Goal: Communication & Community: Answer question/provide support

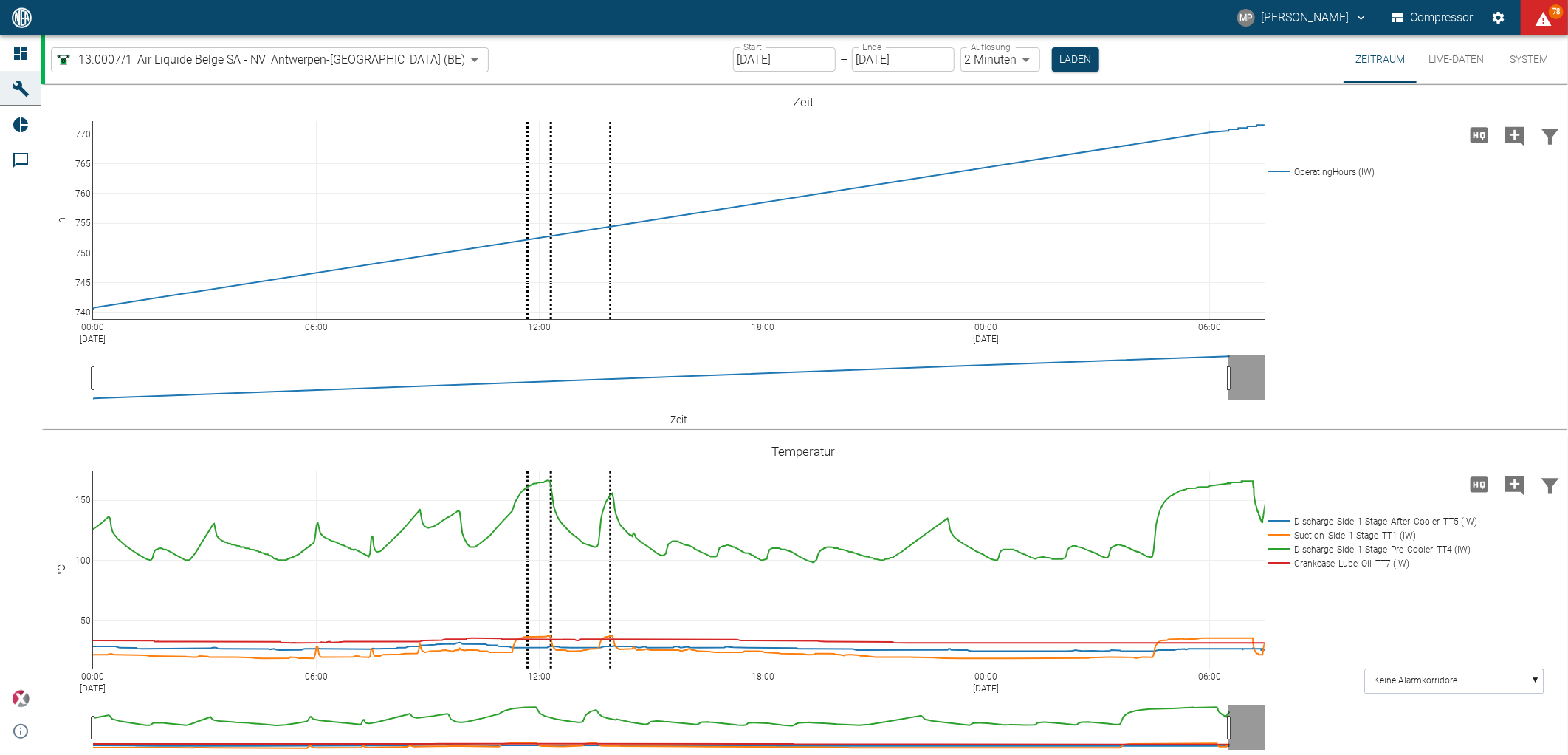
scroll to position [411, 0]
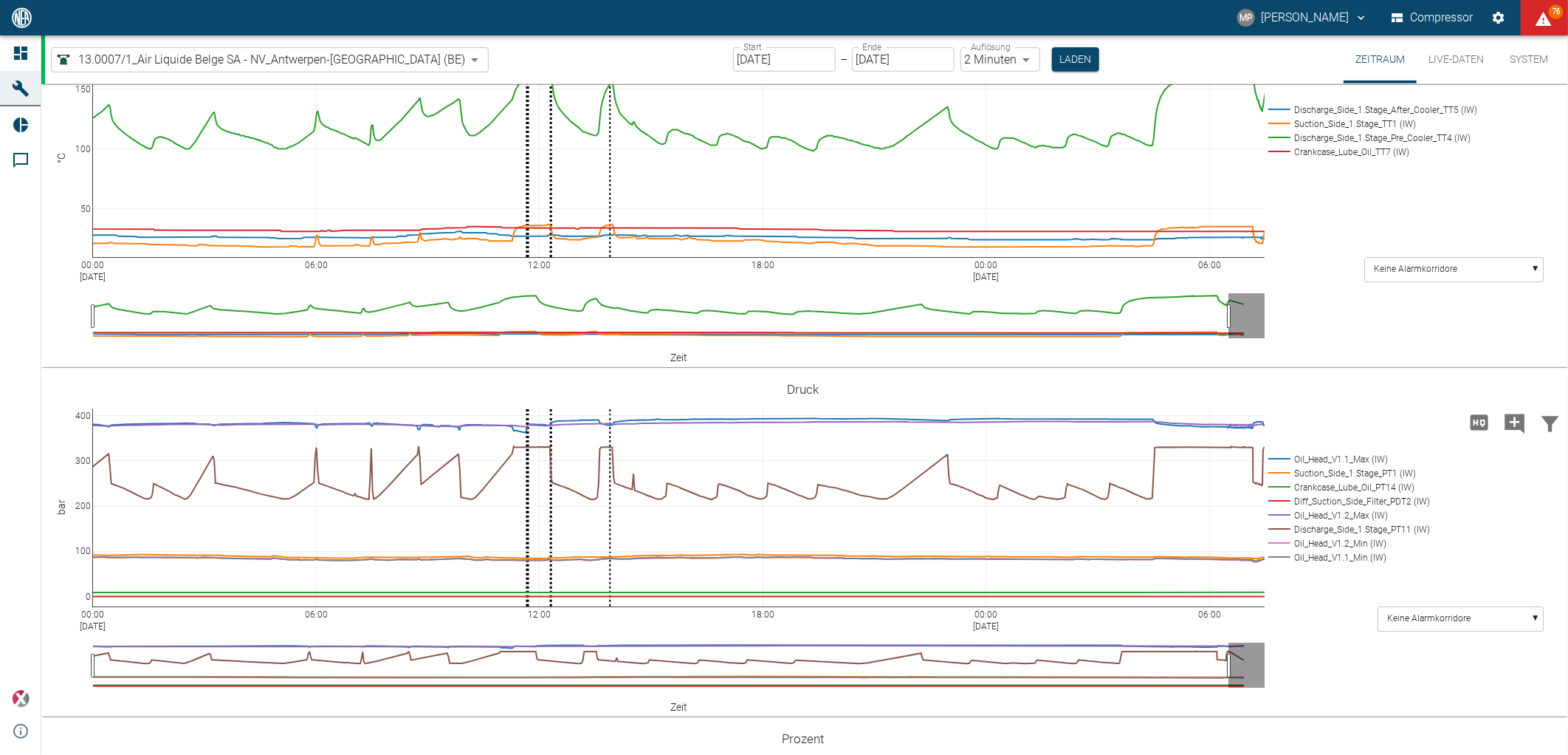
click at [384, 65] on body "MP [PERSON_NAME] Compressor 76 Dashboard Maschinen Reports Kommentare powered b…" at bounding box center [784, 377] width 1568 height 755
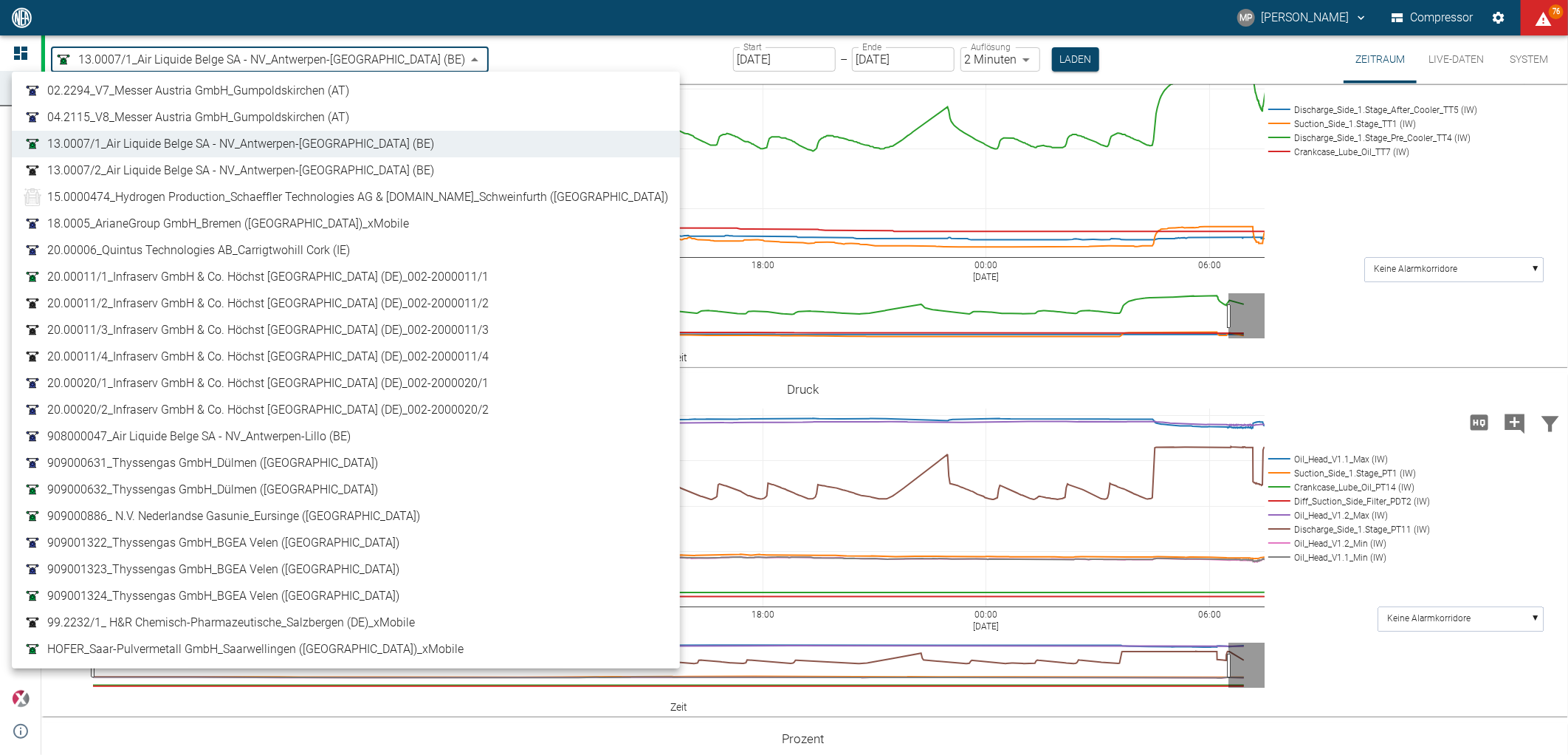
click at [244, 440] on span "908000047_Air Liquide Belge SA - NV_Antwerpen-Lillo (BE)" at bounding box center [199, 437] width 304 height 18
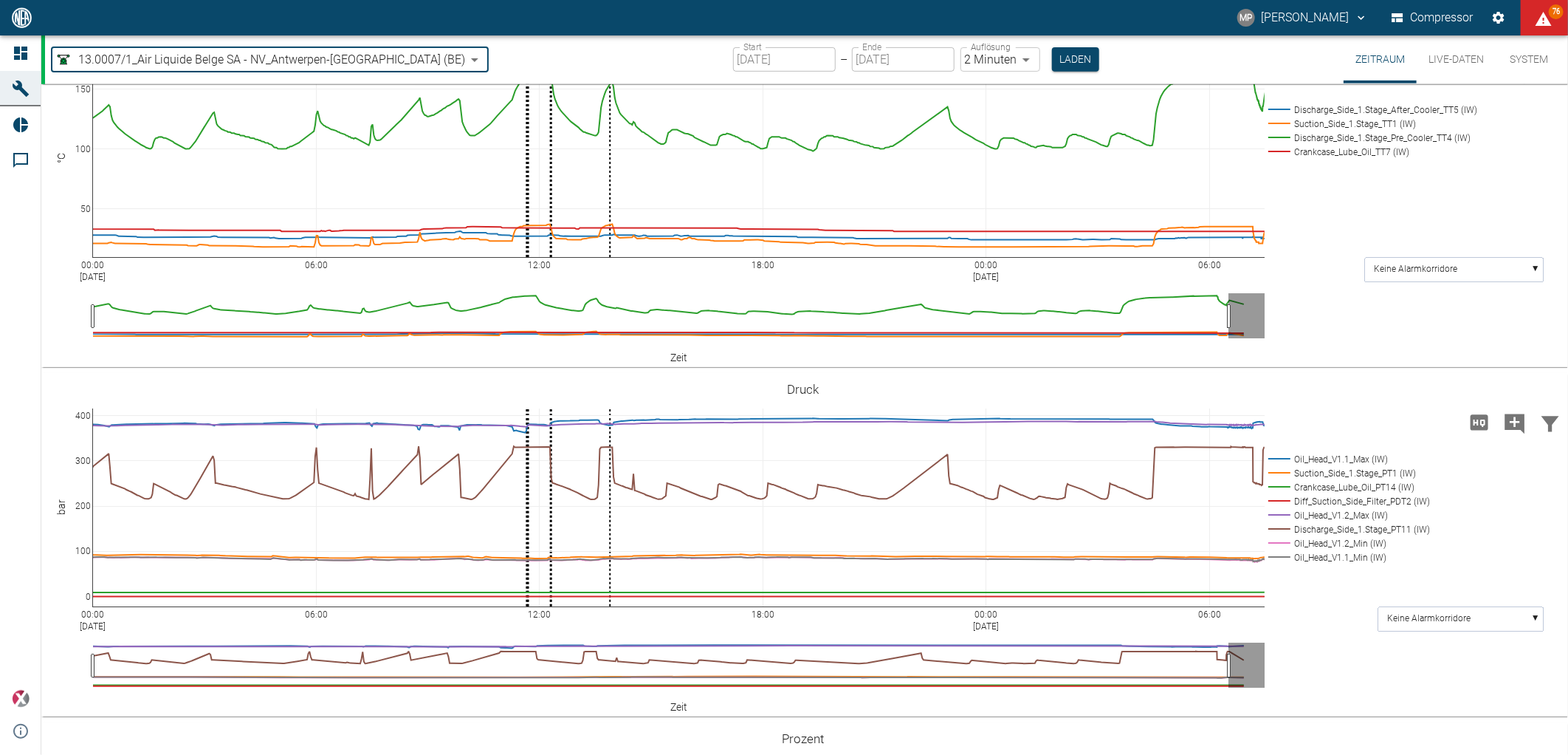
type input "53812aab-fb54-4a57-a574-01c3305aa274"
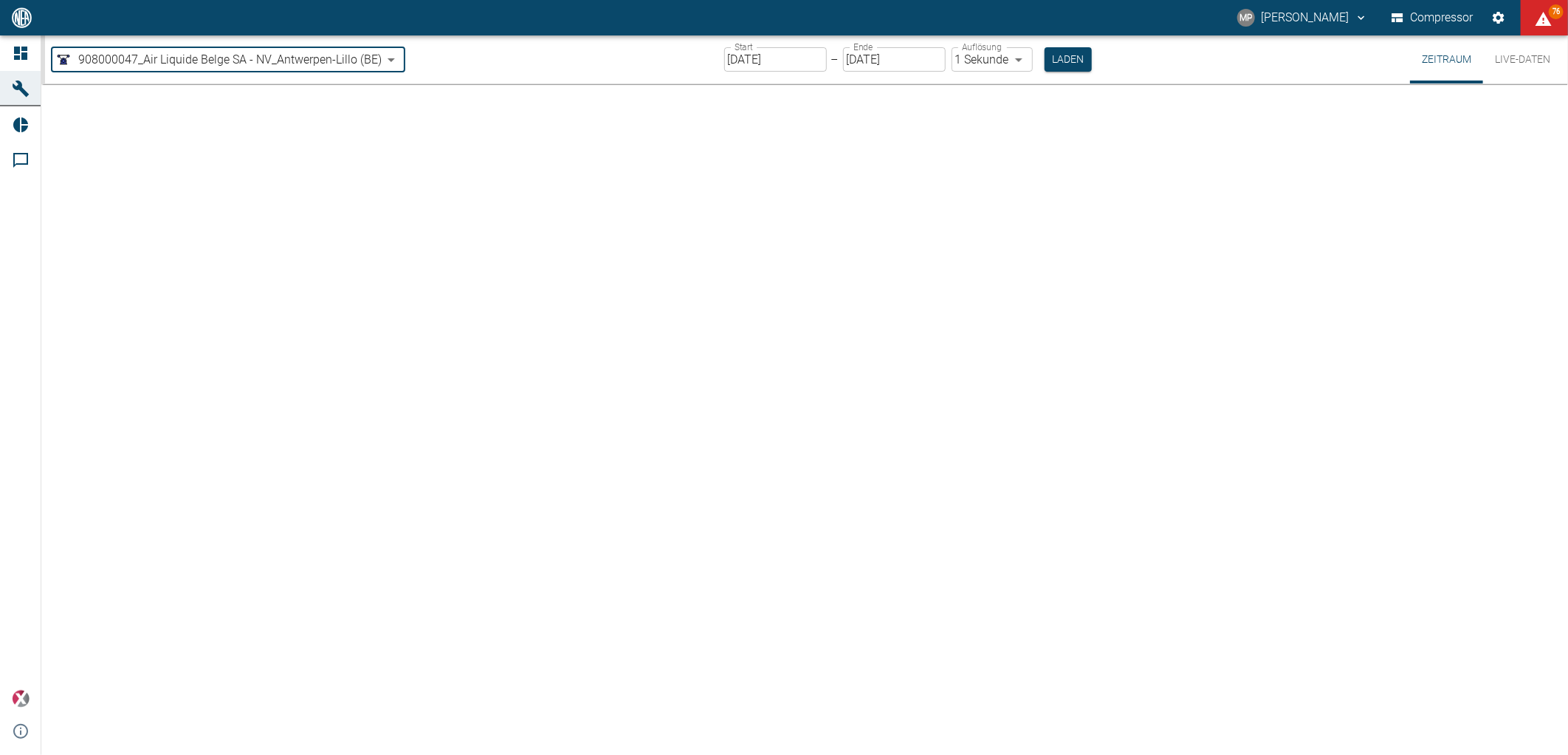
type input "[DATE]"
type input "1sec"
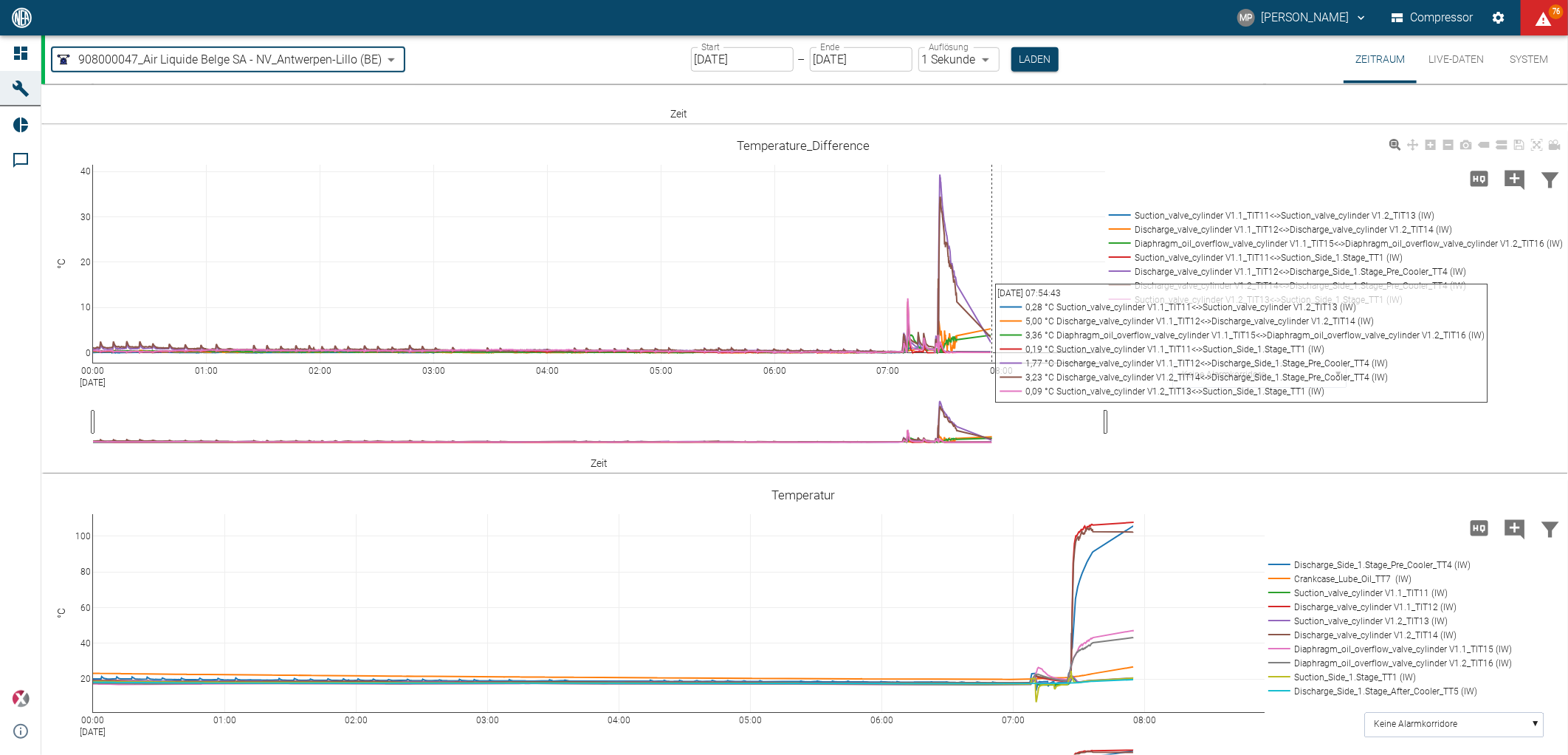
scroll to position [656, 0]
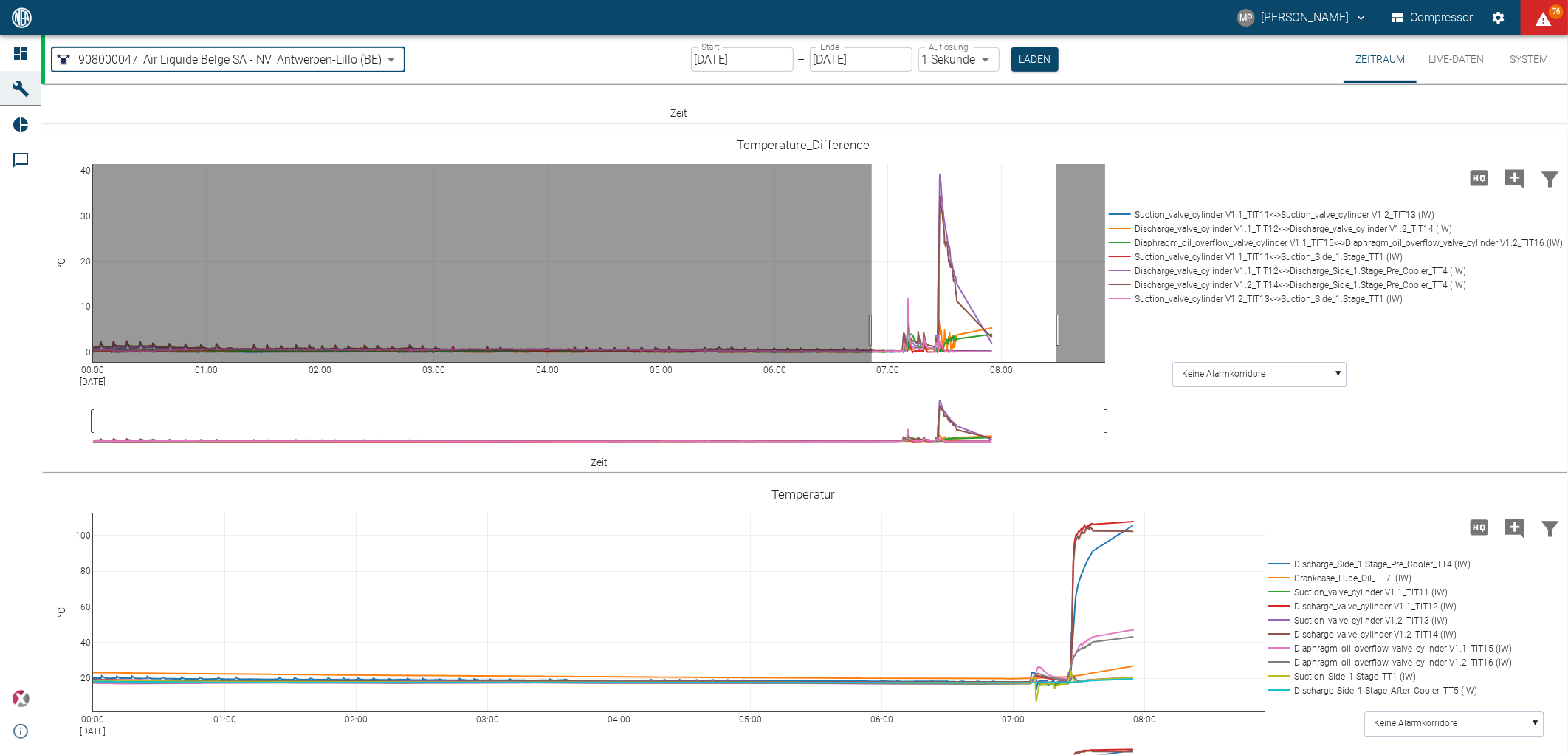
drag, startPoint x: 872, startPoint y: 330, endPoint x: 1056, endPoint y: 320, distance: 184.3
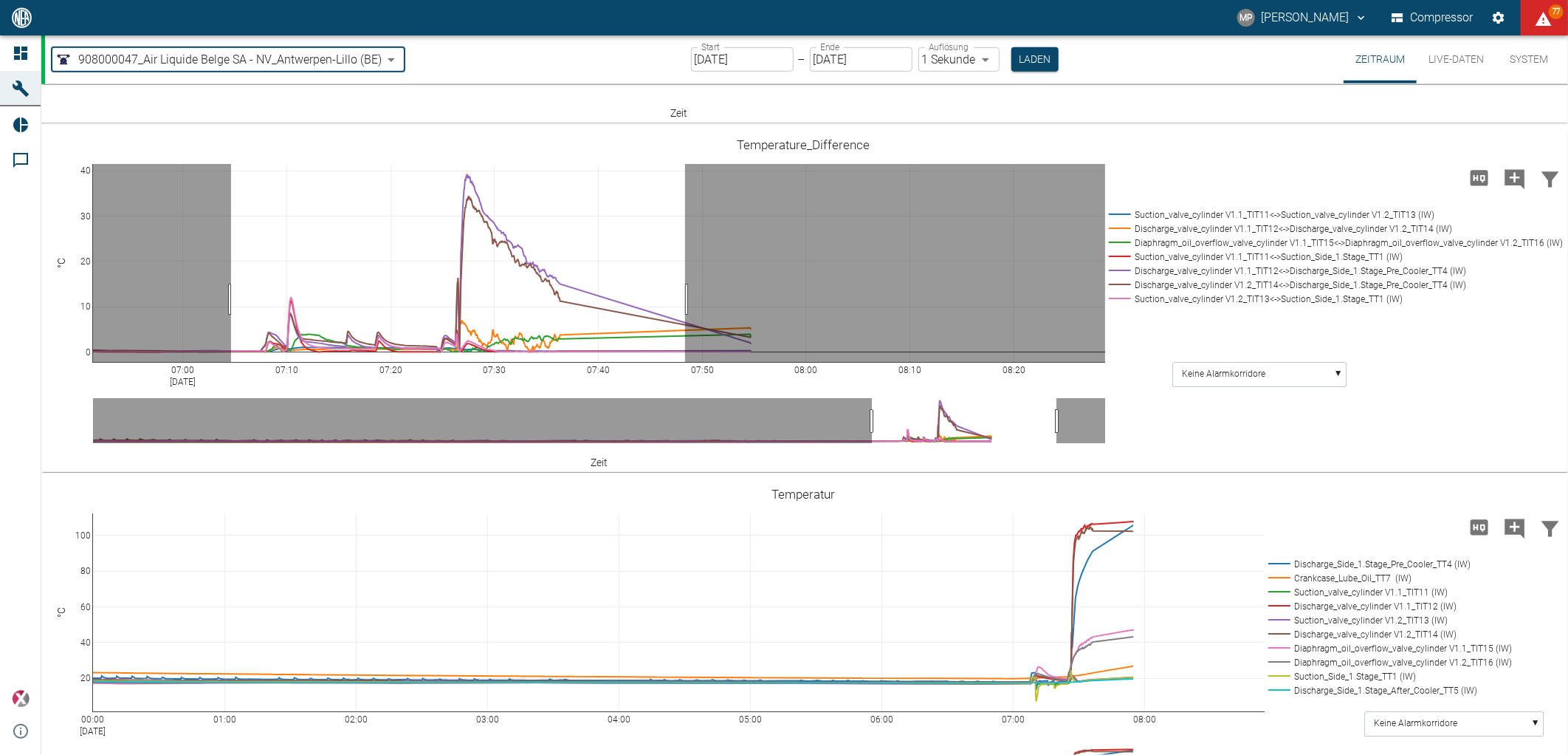
drag, startPoint x: 231, startPoint y: 299, endPoint x: 685, endPoint y: 305, distance: 454.0
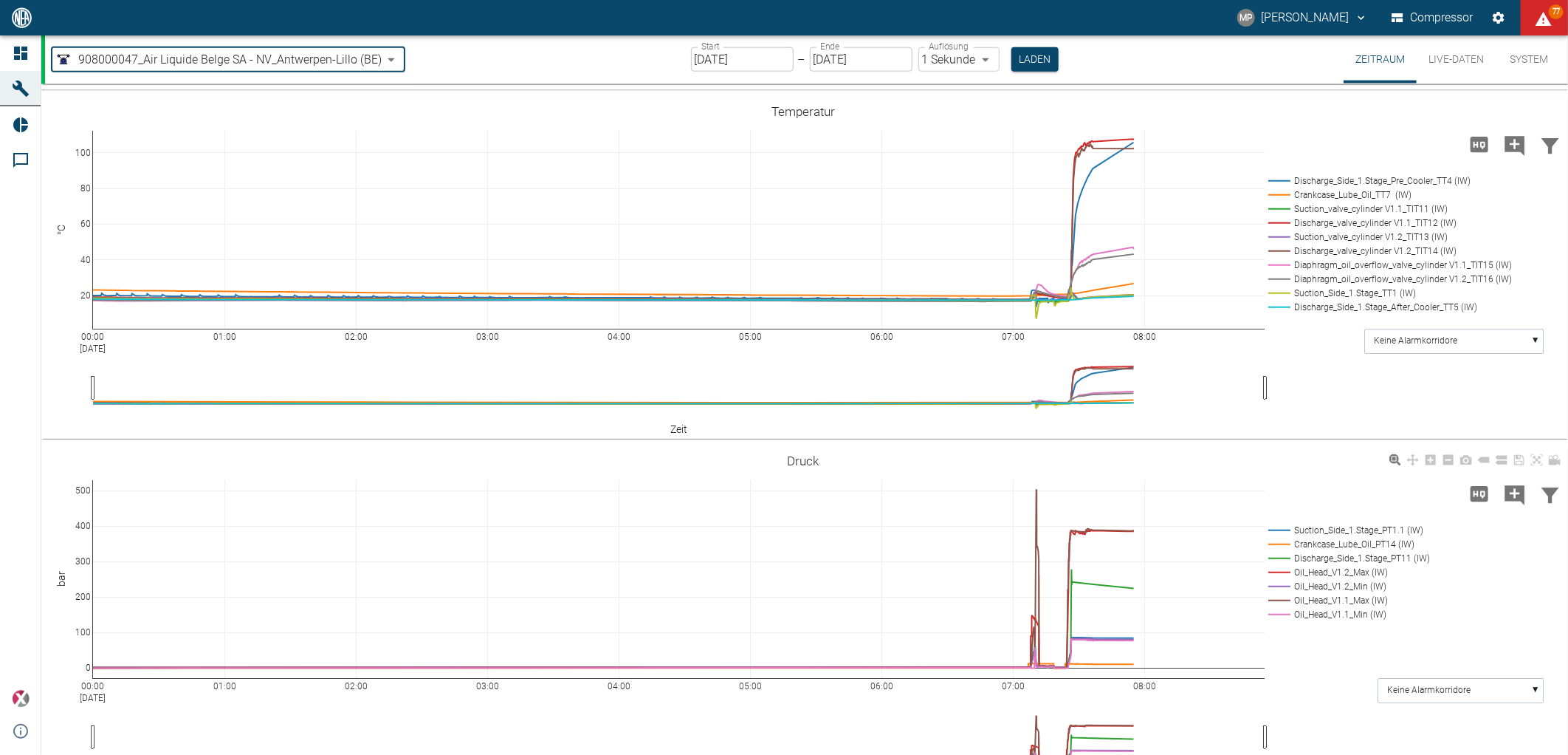
scroll to position [1120, 0]
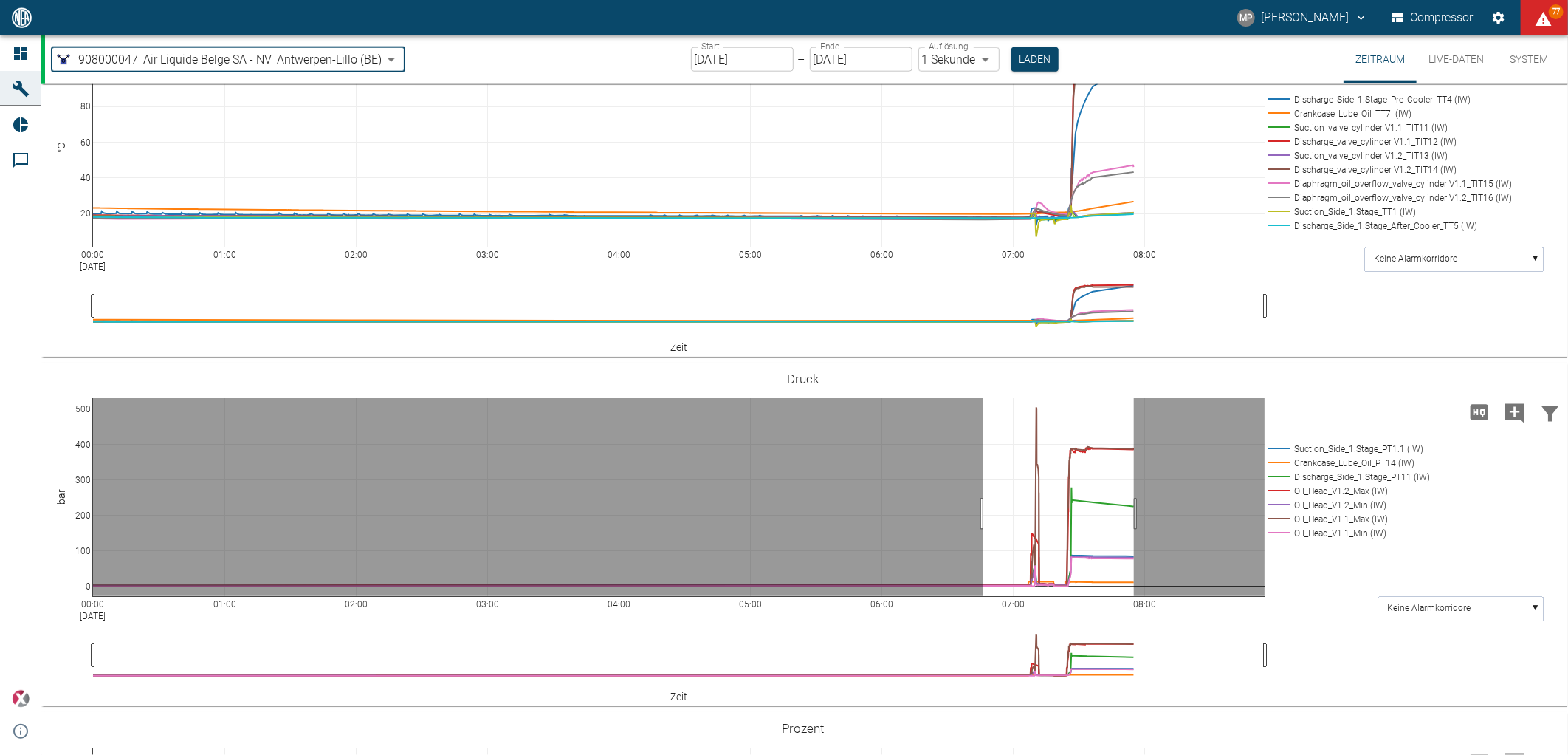
drag, startPoint x: 983, startPoint y: 514, endPoint x: 1134, endPoint y: 510, distance: 151.1
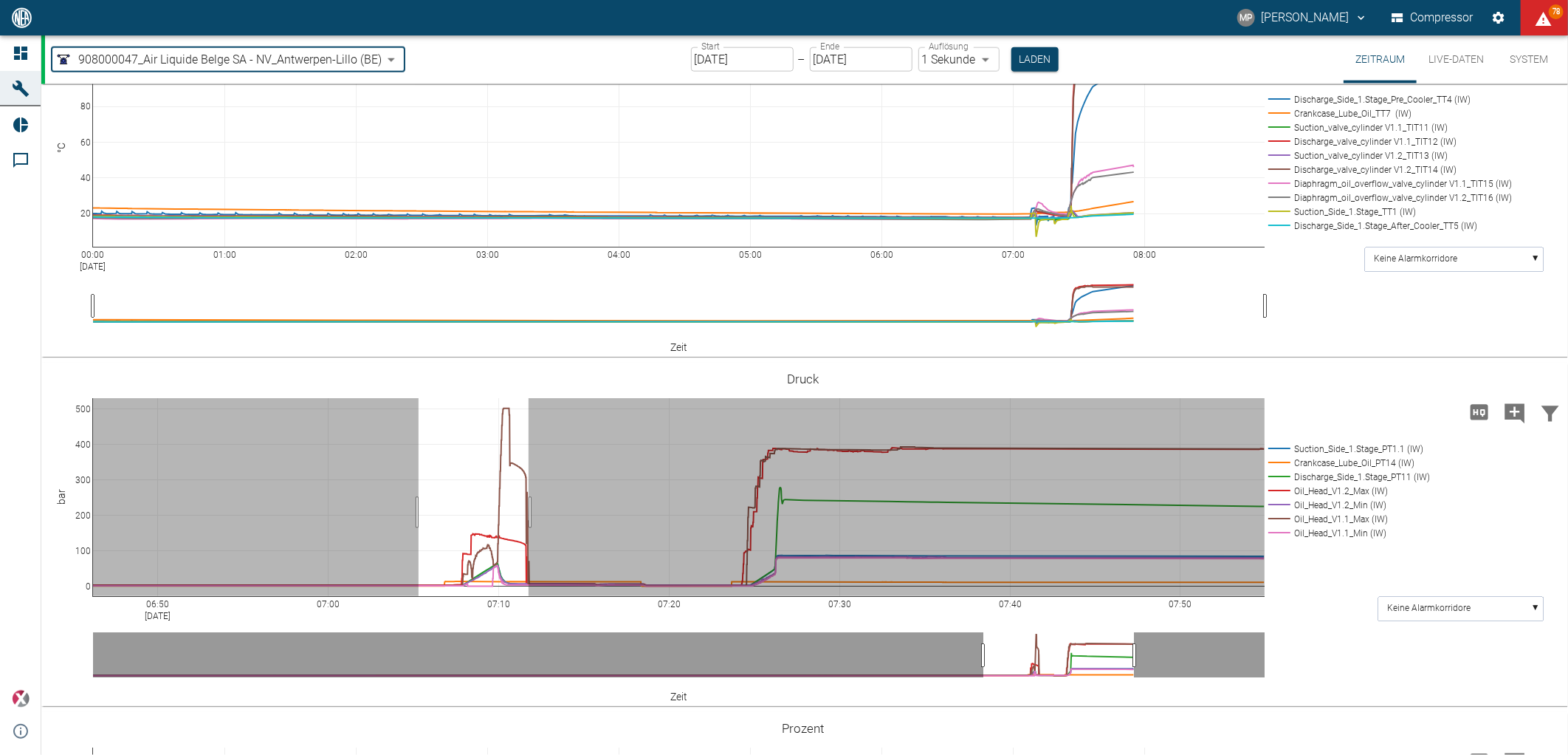
drag, startPoint x: 418, startPoint y: 512, endPoint x: 601, endPoint y: 505, distance: 183.1
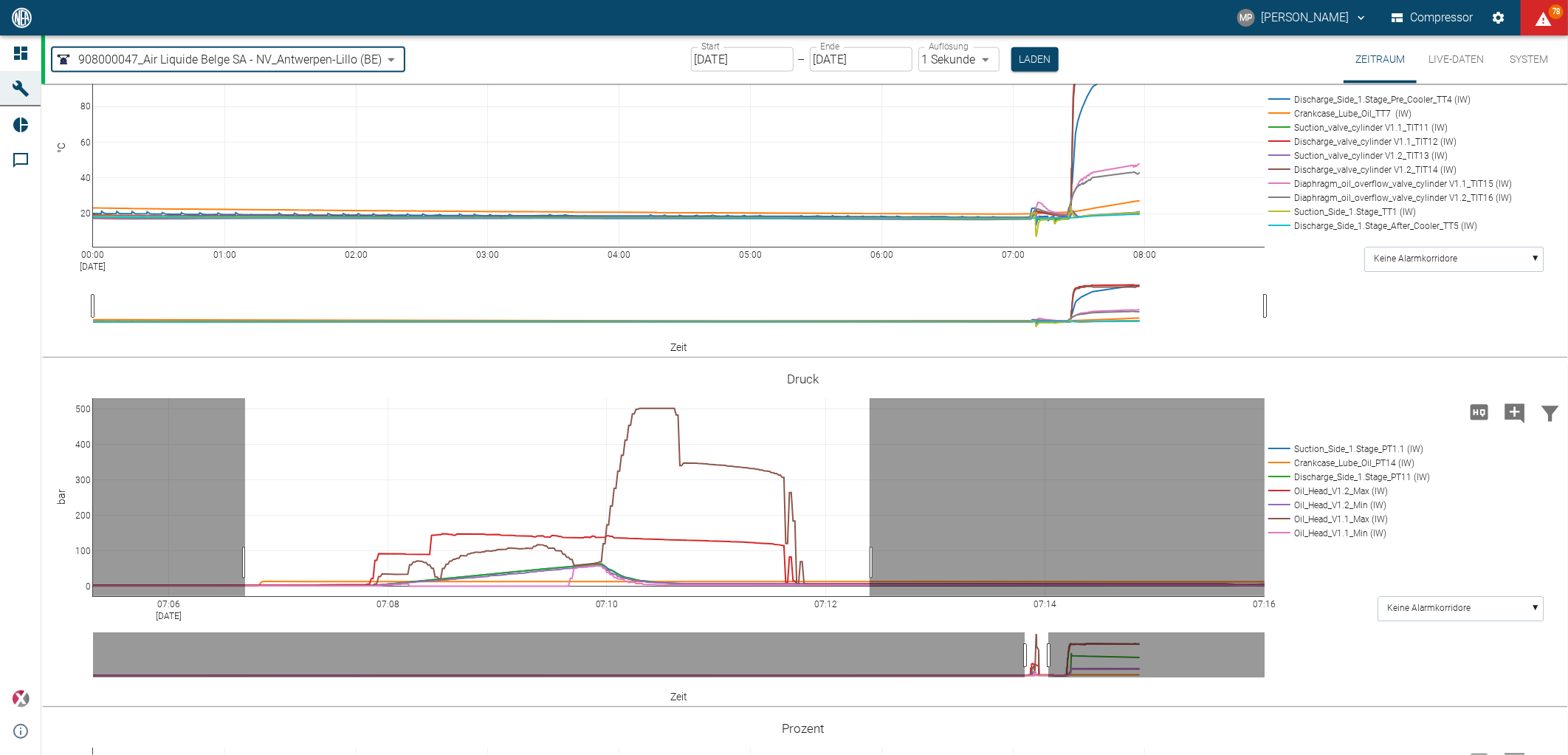
drag, startPoint x: 245, startPoint y: 563, endPoint x: 869, endPoint y: 555, distance: 624.1
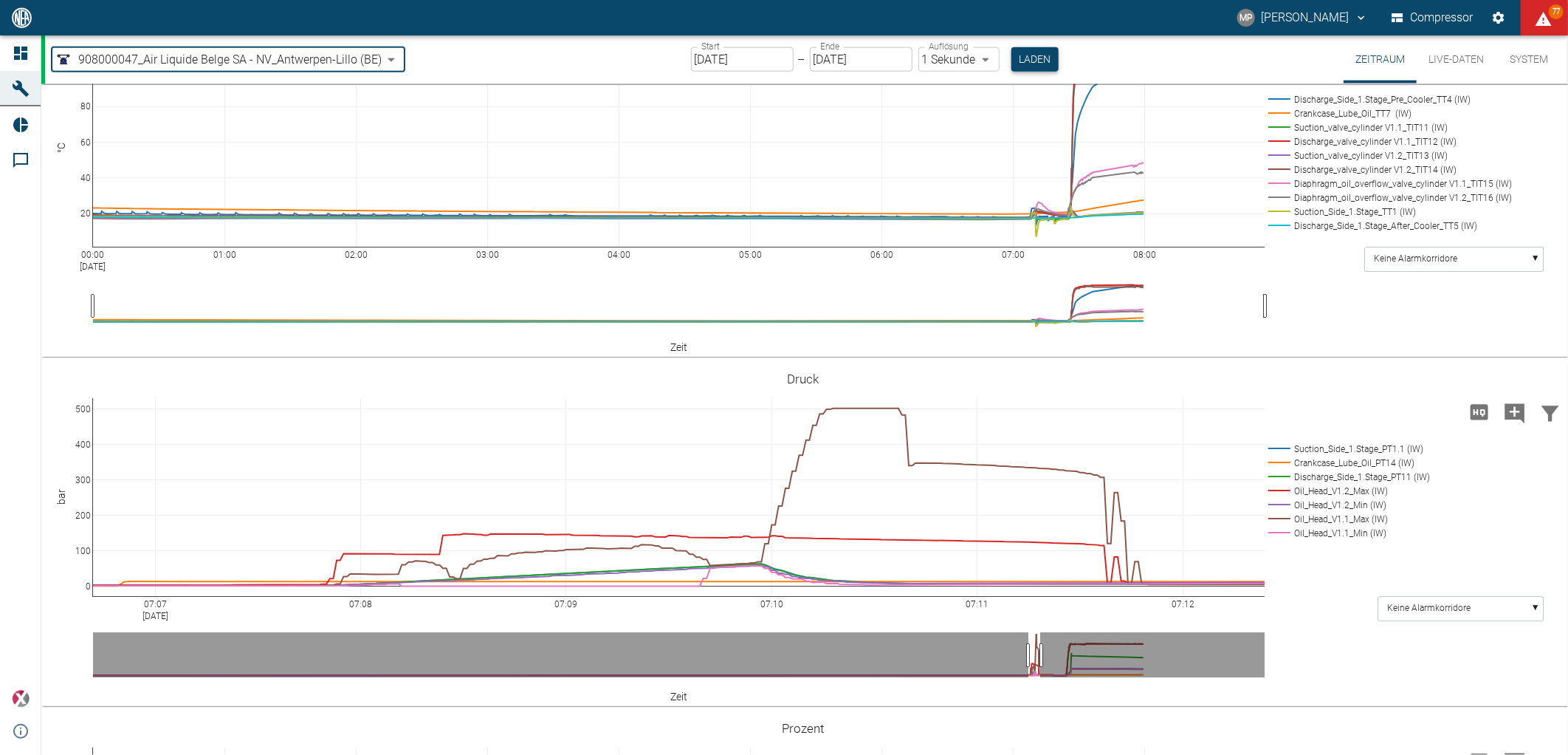
click at [1019, 57] on button "Laden" at bounding box center [1035, 59] width 47 height 24
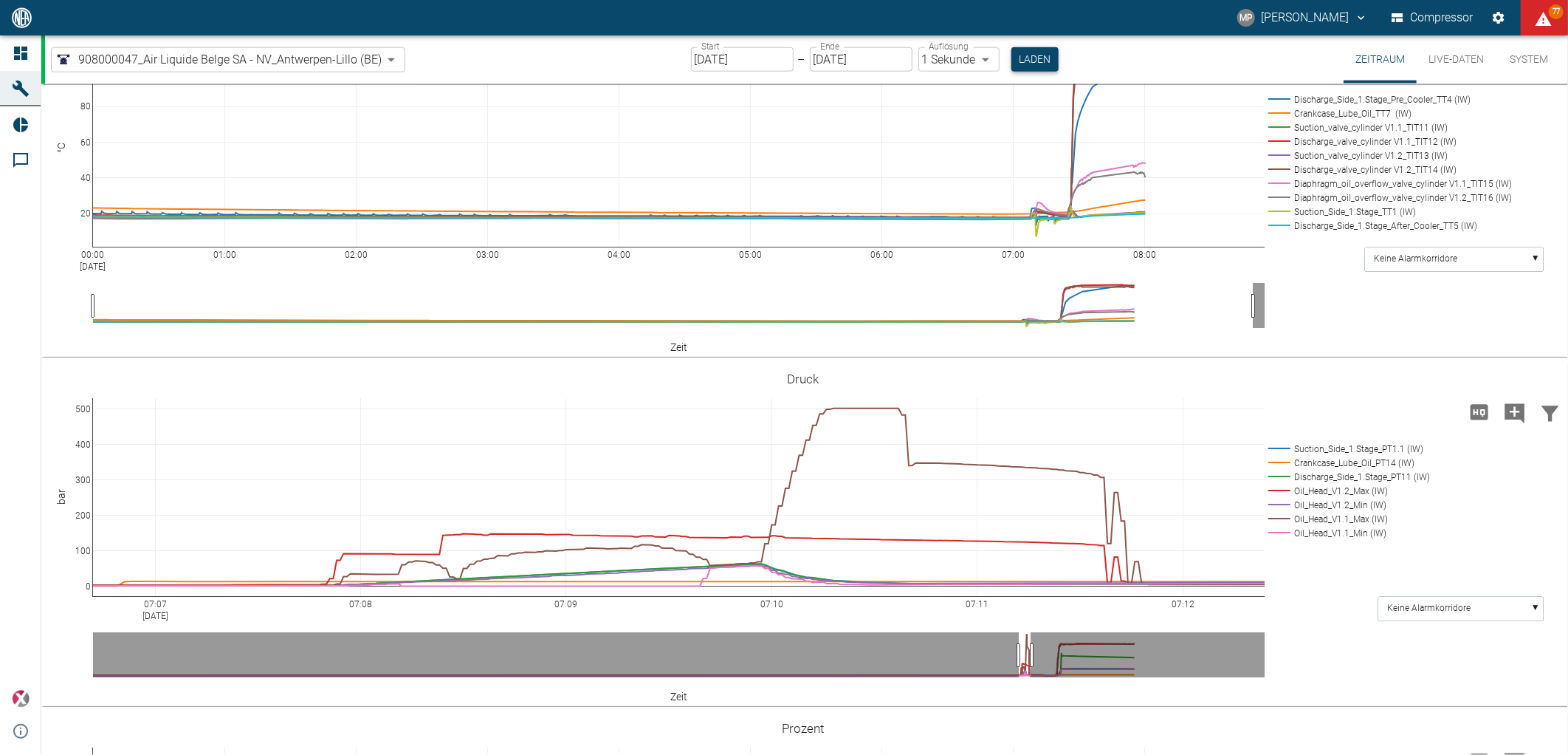
click at [1023, 61] on button "Laden" at bounding box center [1035, 59] width 47 height 24
click at [709, 68] on input "[DATE]" at bounding box center [742, 59] width 103 height 24
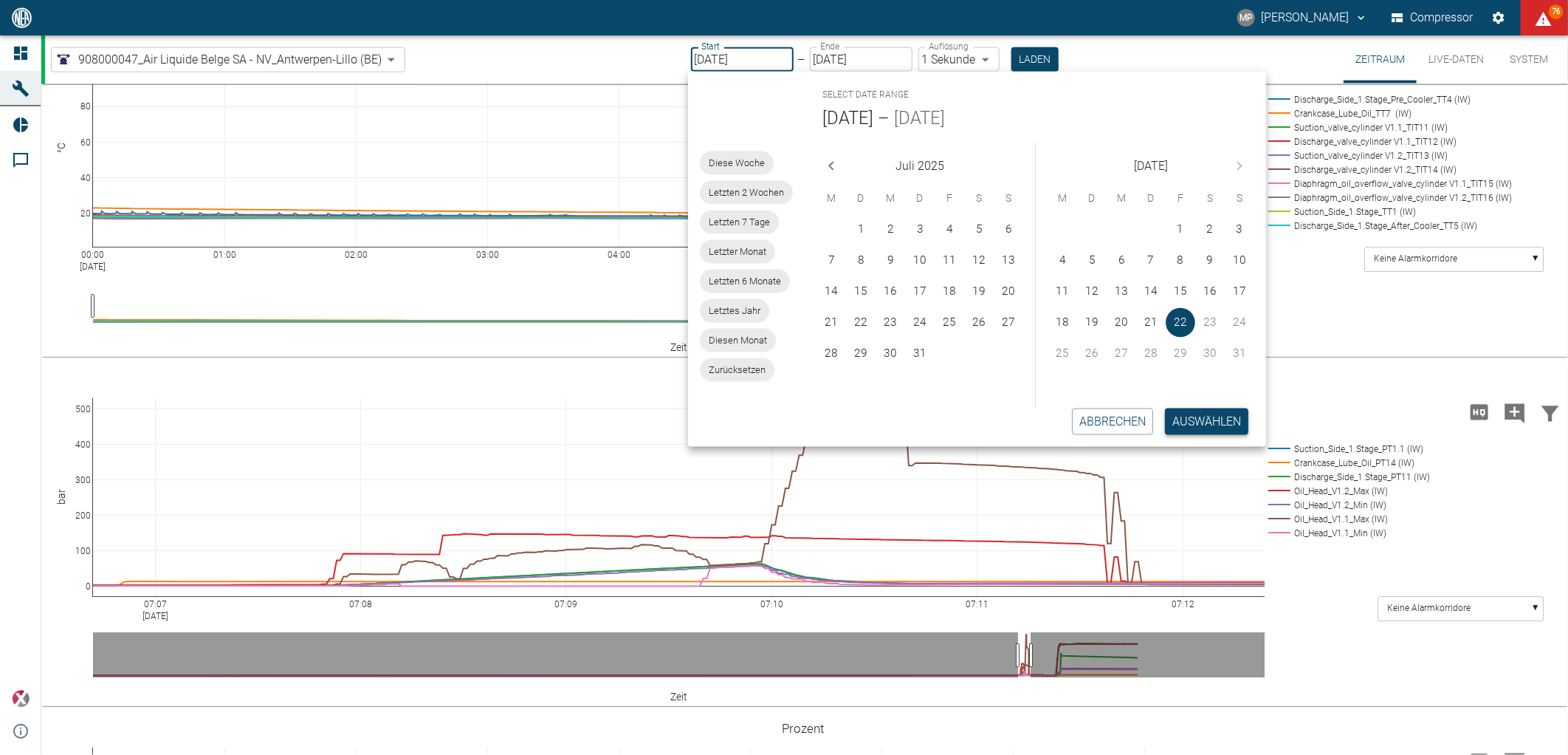
click at [1213, 423] on button "Auswählen" at bounding box center [1207, 421] width 83 height 27
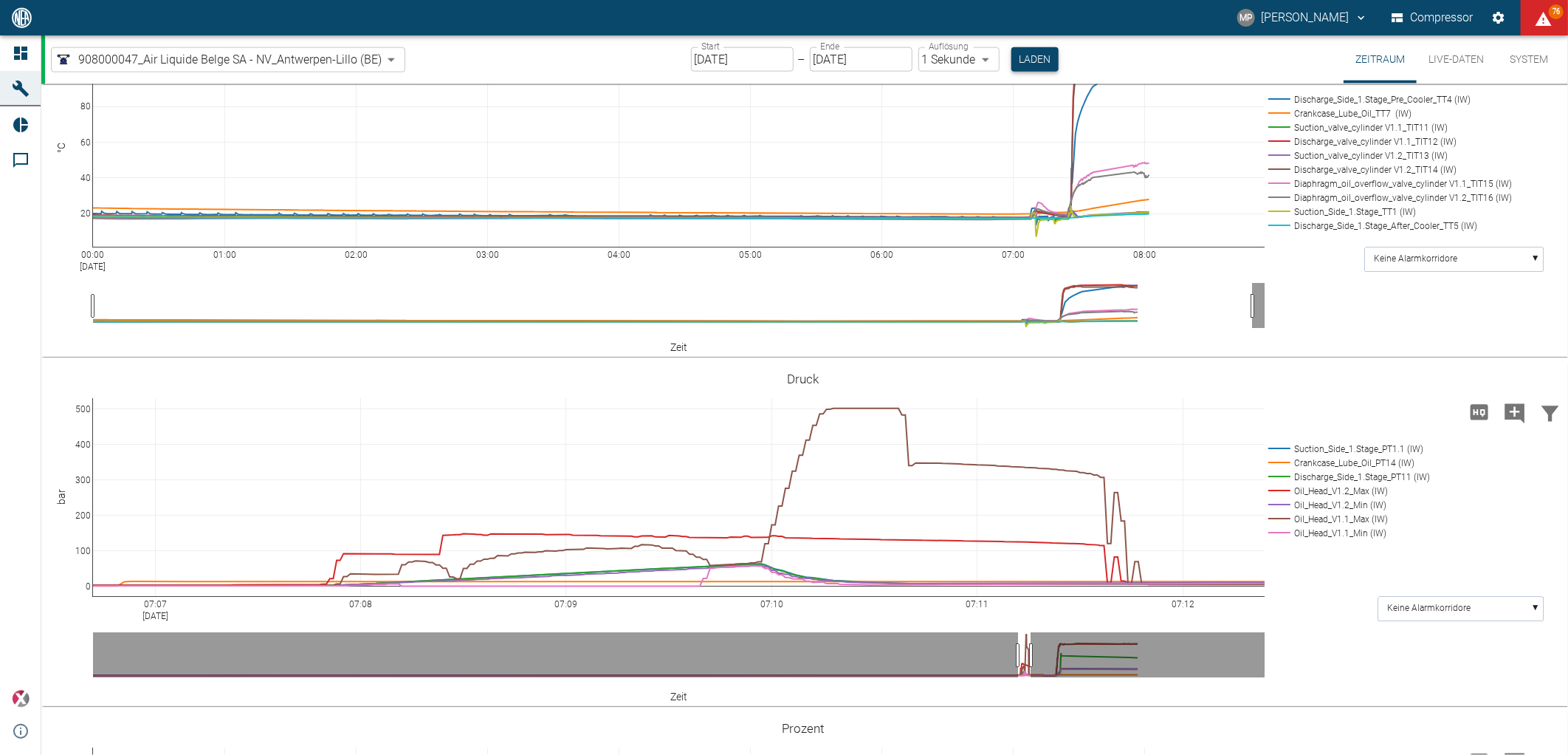
click at [1027, 67] on button "Laden" at bounding box center [1035, 59] width 47 height 24
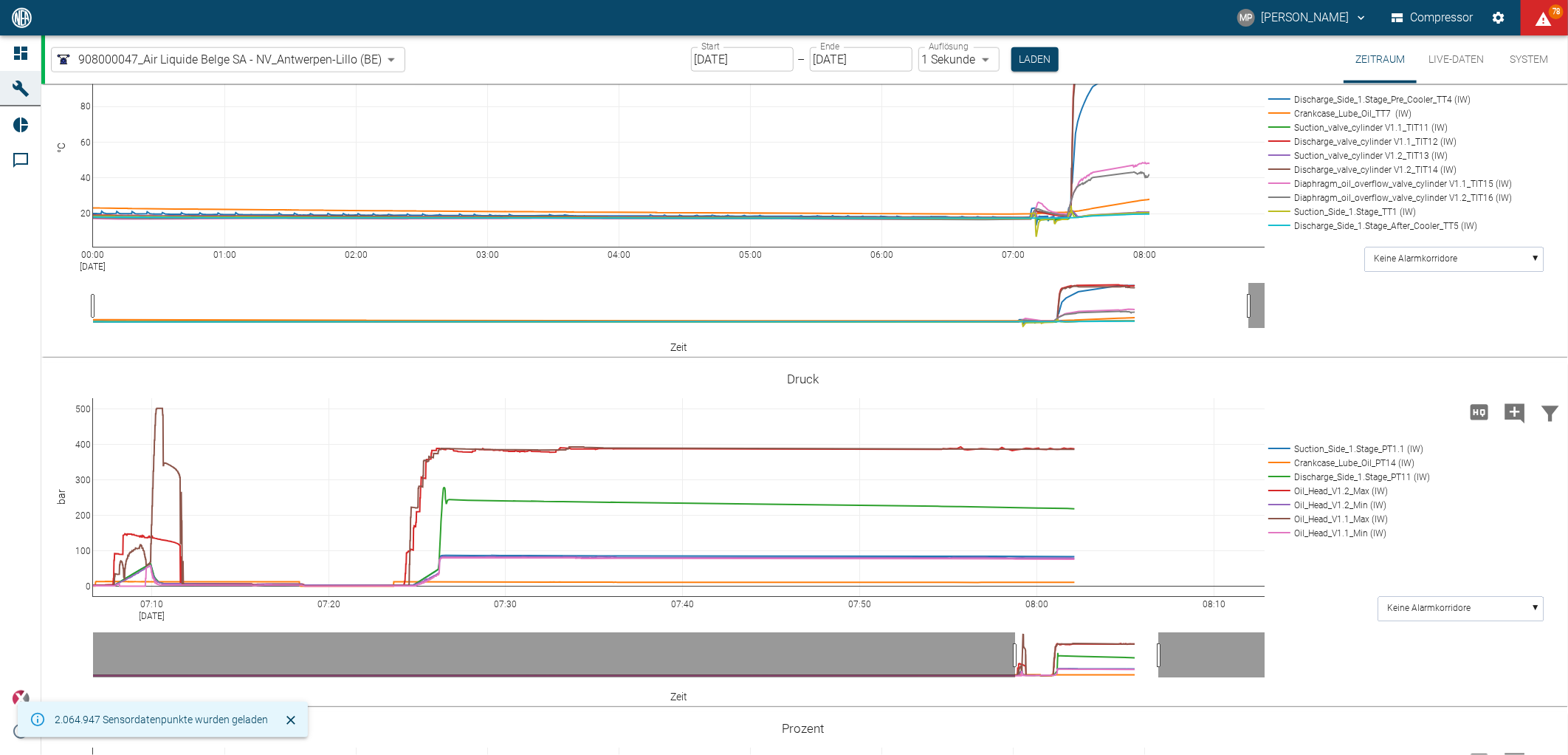
drag, startPoint x: 1028, startPoint y: 655, endPoint x: 1158, endPoint y: 647, distance: 130.2
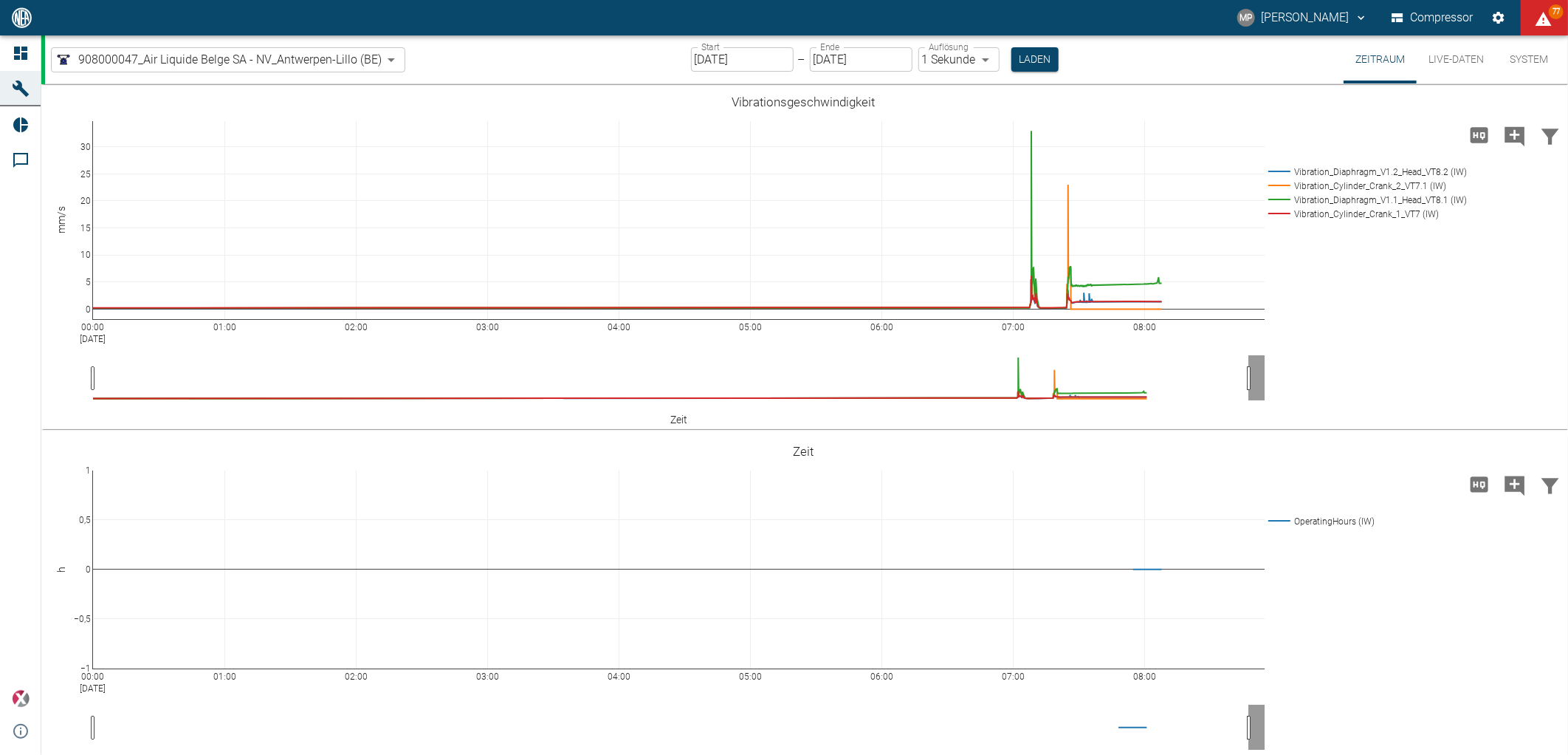
scroll to position [1120, 0]
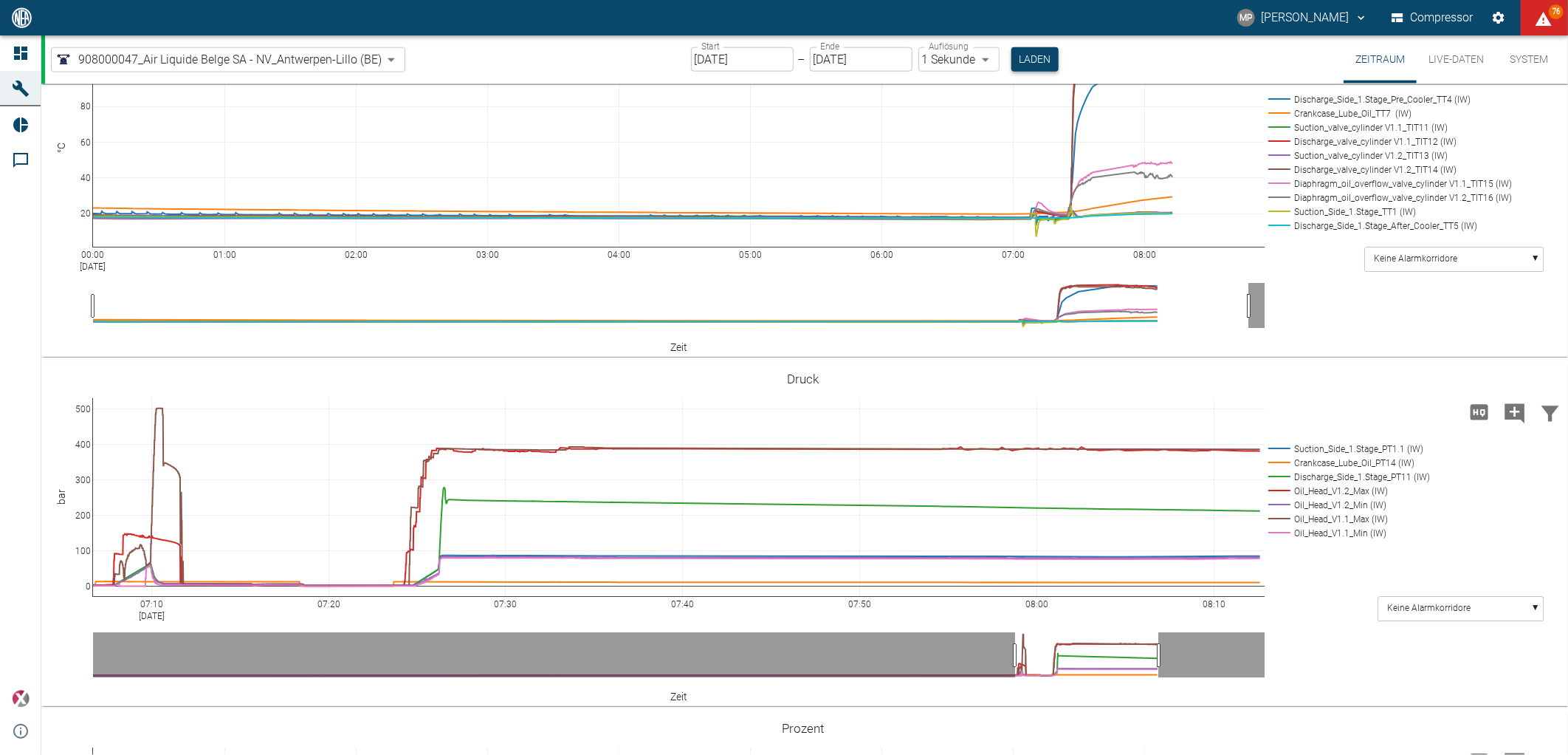
click at [1042, 53] on button "Laden" at bounding box center [1035, 59] width 47 height 24
click at [757, 59] on input "[DATE]" at bounding box center [742, 59] width 103 height 24
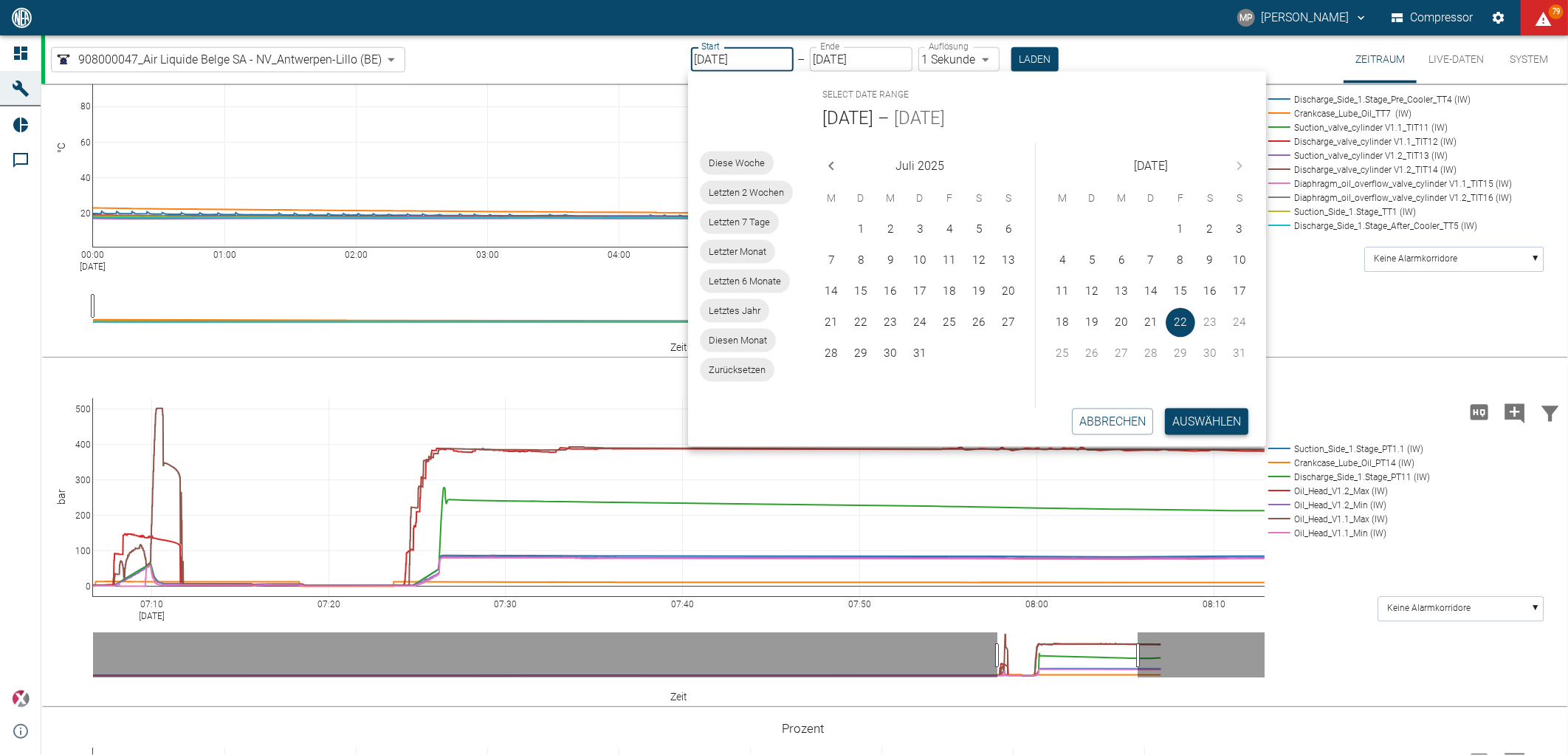
click at [1177, 421] on button "Auswählen" at bounding box center [1207, 421] width 83 height 27
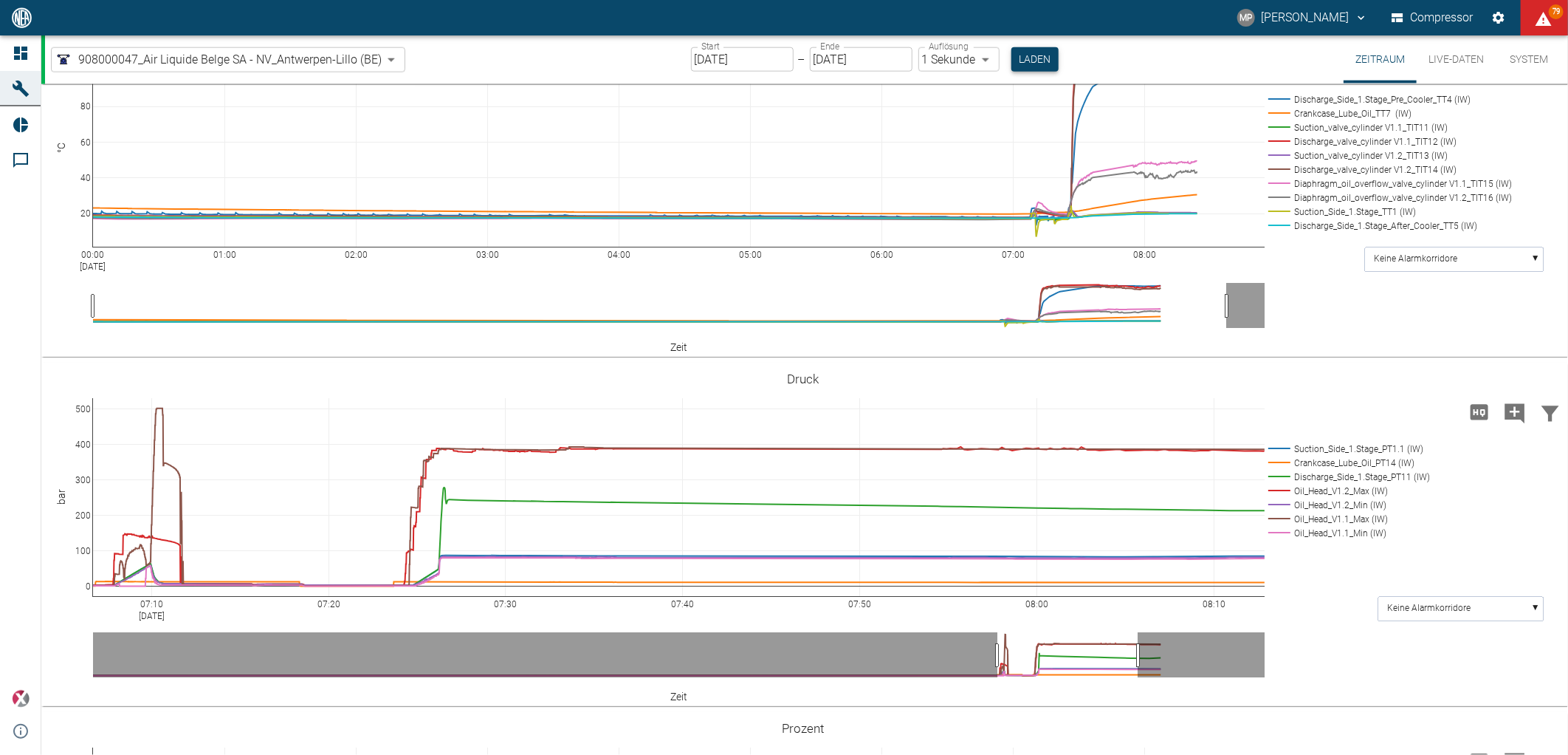
click at [1035, 61] on button "Laden" at bounding box center [1035, 59] width 47 height 24
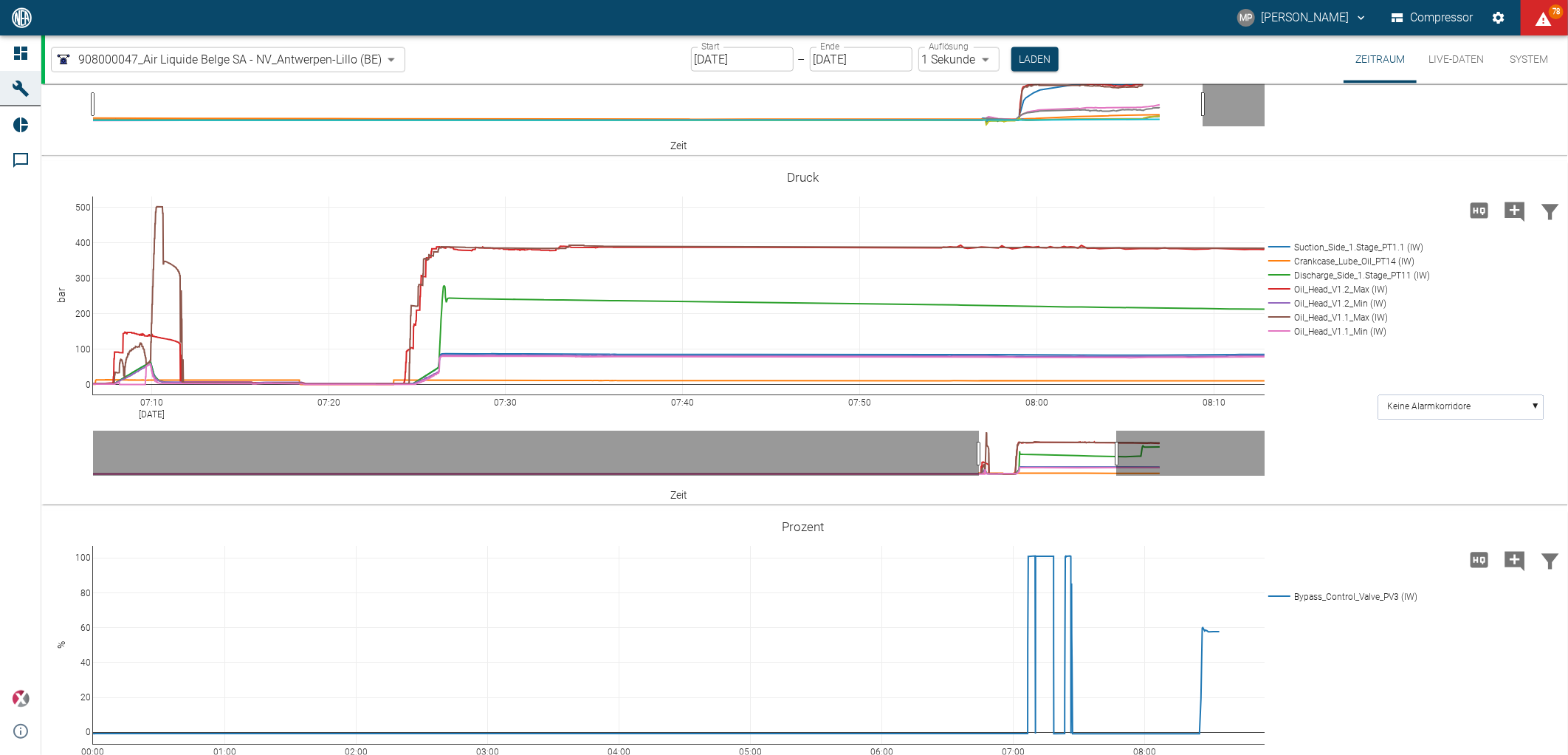
scroll to position [1324, 0]
click at [1020, 54] on button "Laden" at bounding box center [1035, 59] width 47 height 24
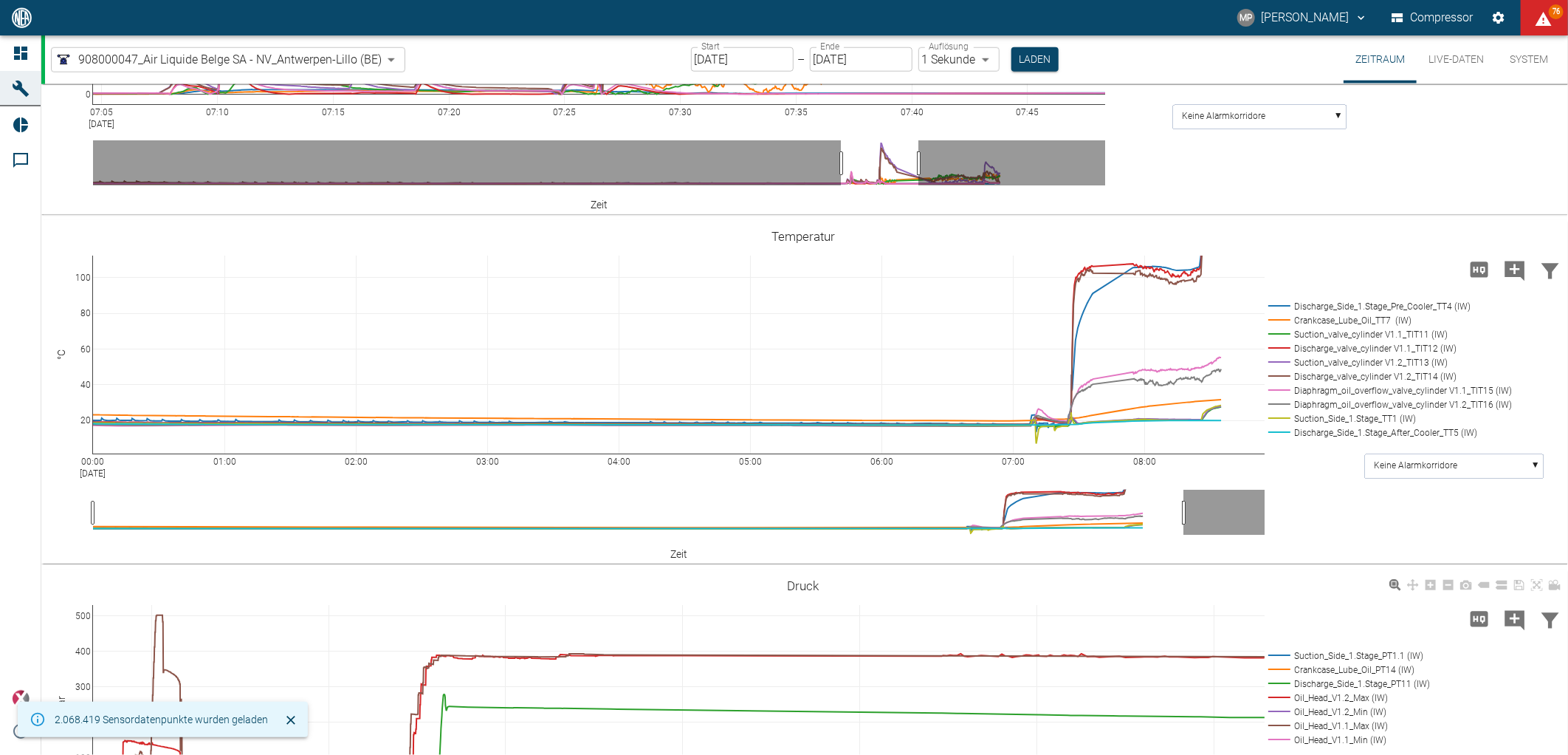
scroll to position [749, 0]
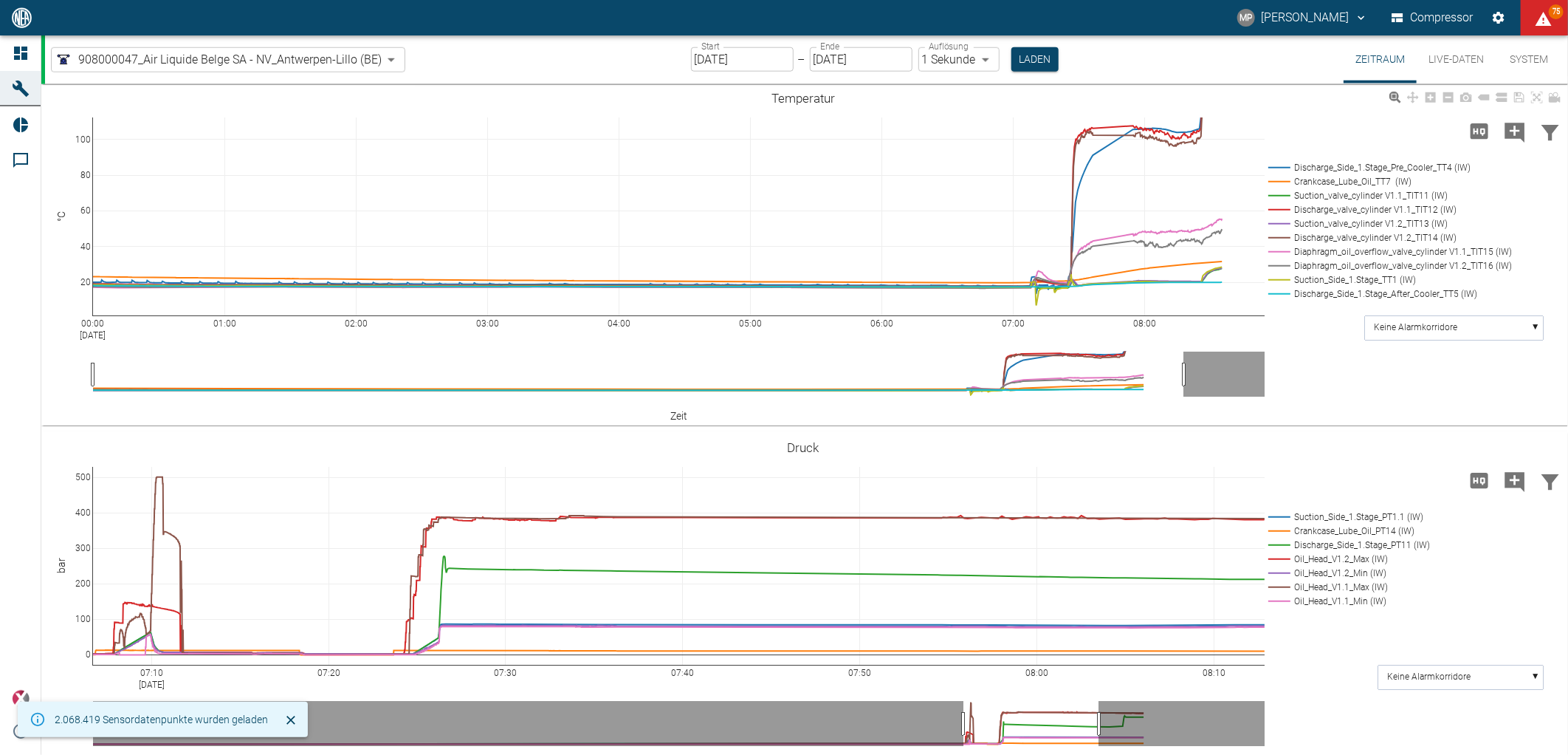
scroll to position [1160, 0]
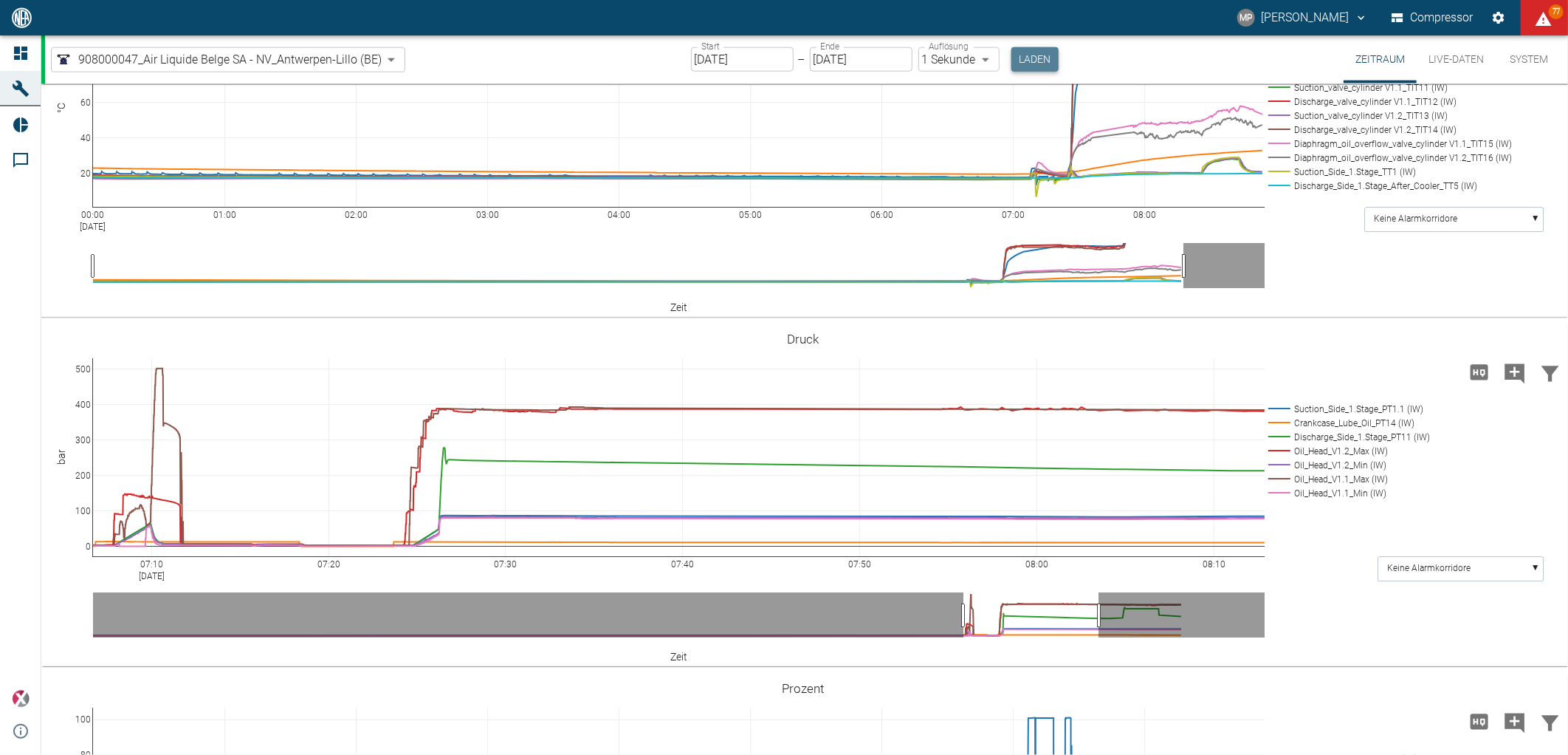
click at [1021, 60] on button "Laden" at bounding box center [1035, 59] width 47 height 24
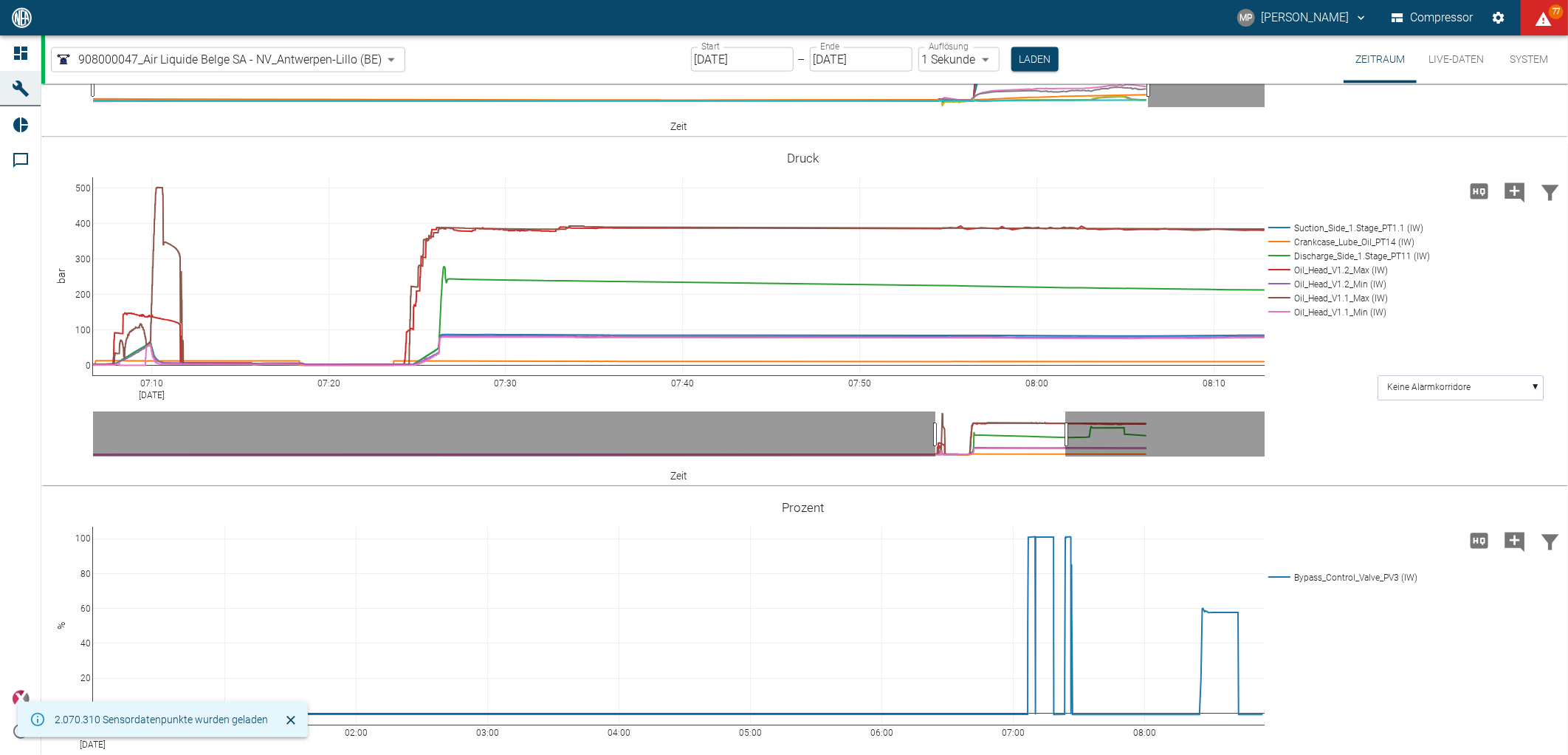
scroll to position [1285, 0]
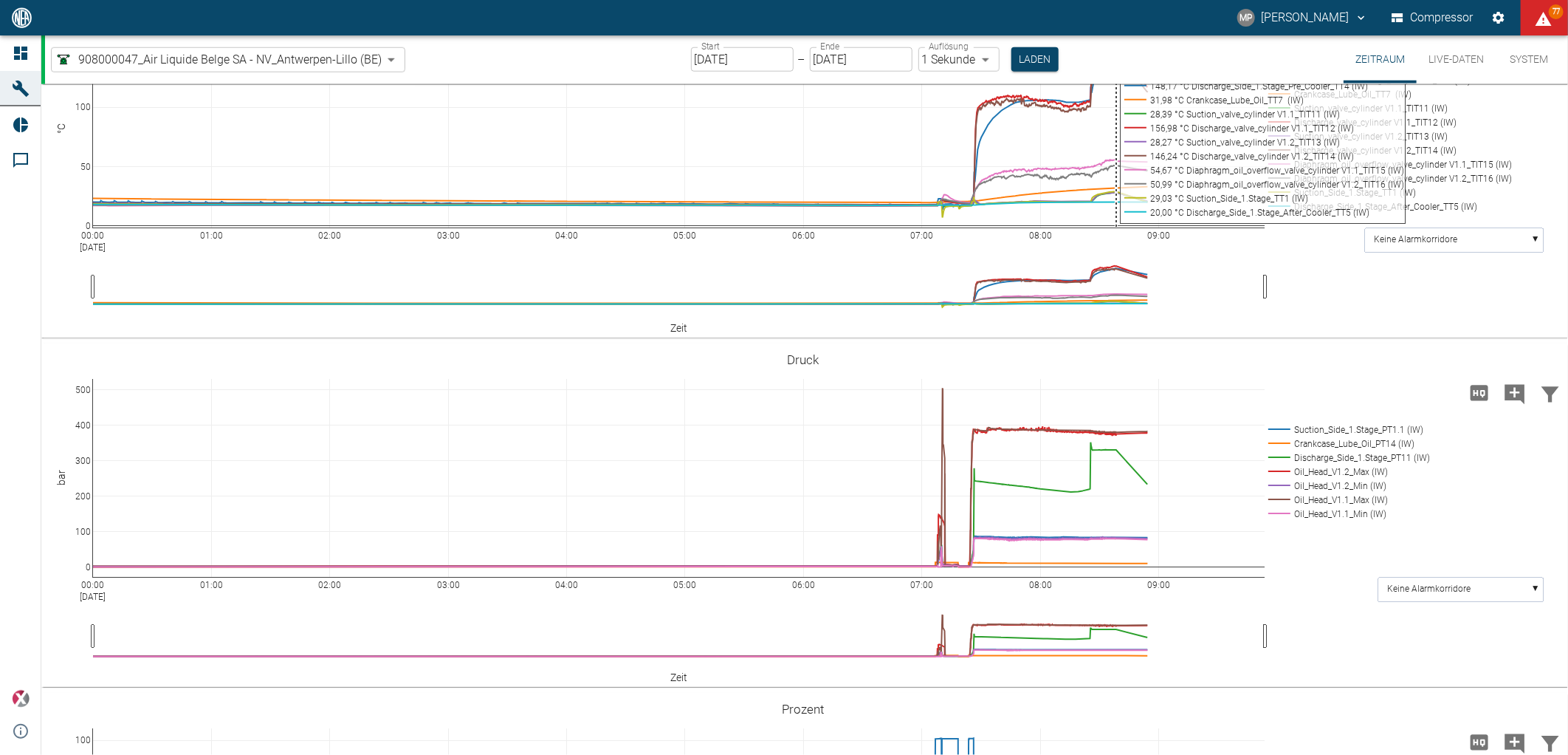
scroll to position [1230, 0]
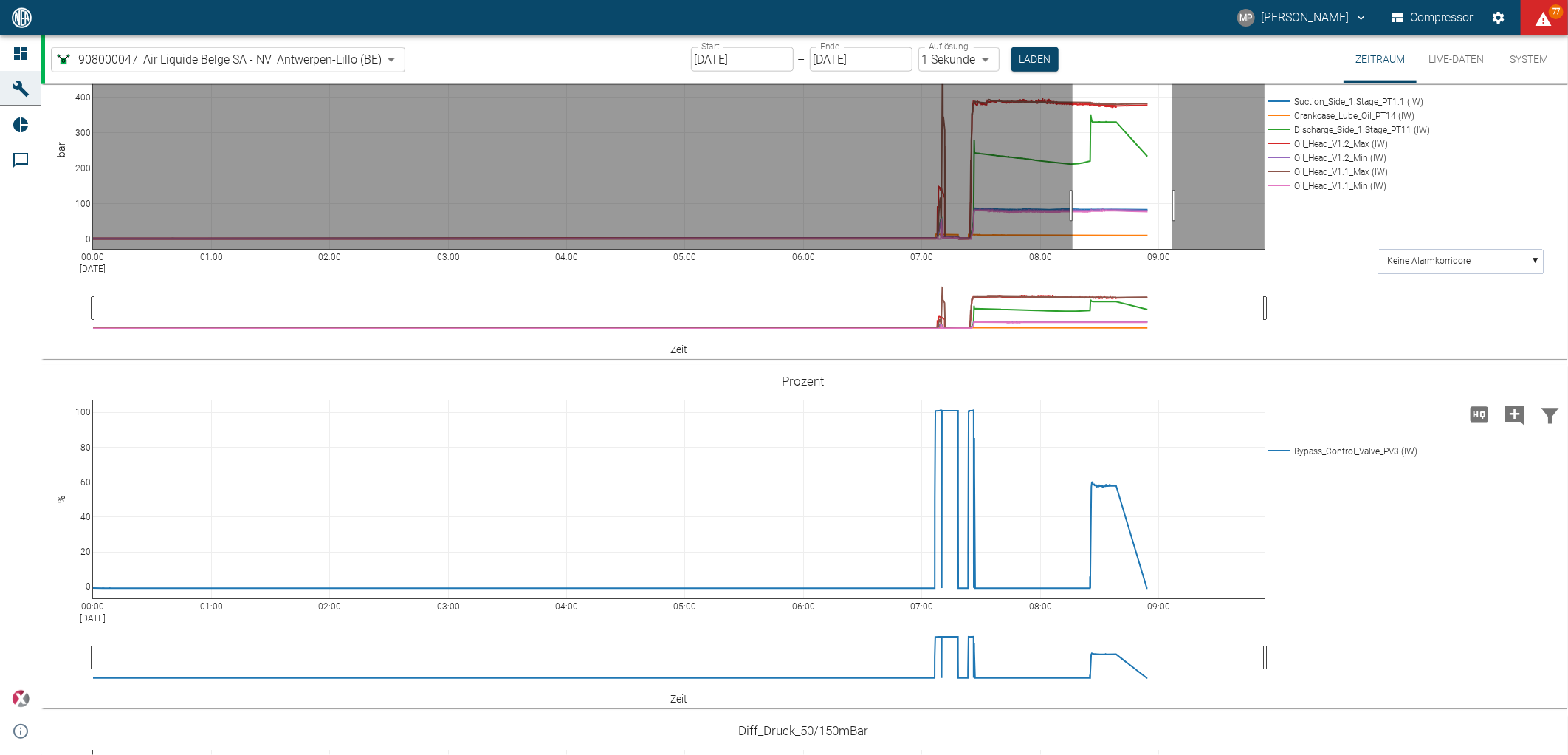
drag, startPoint x: 1072, startPoint y: 443, endPoint x: 1174, endPoint y: 434, distance: 102.4
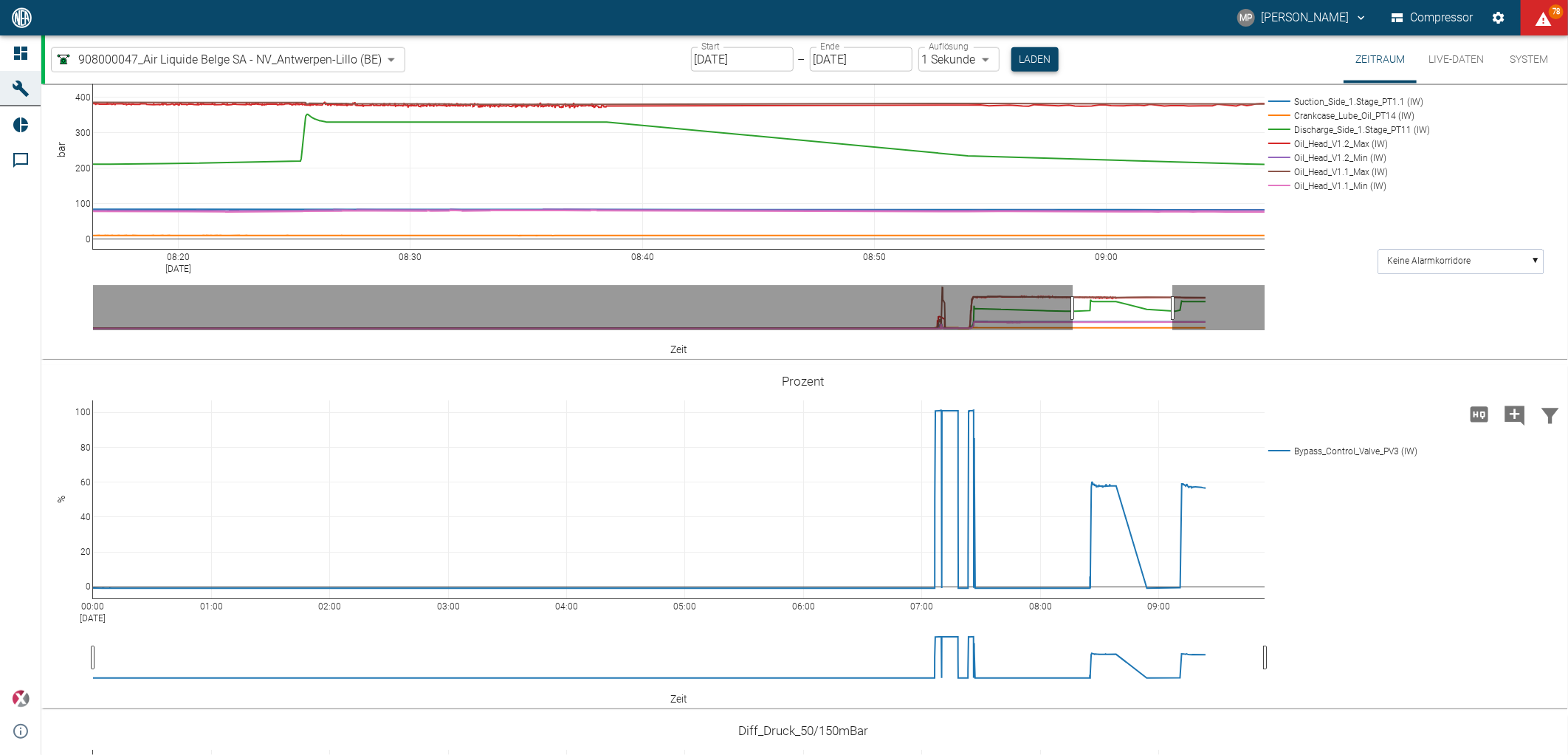
click at [1031, 55] on button "Laden" at bounding box center [1035, 59] width 47 height 24
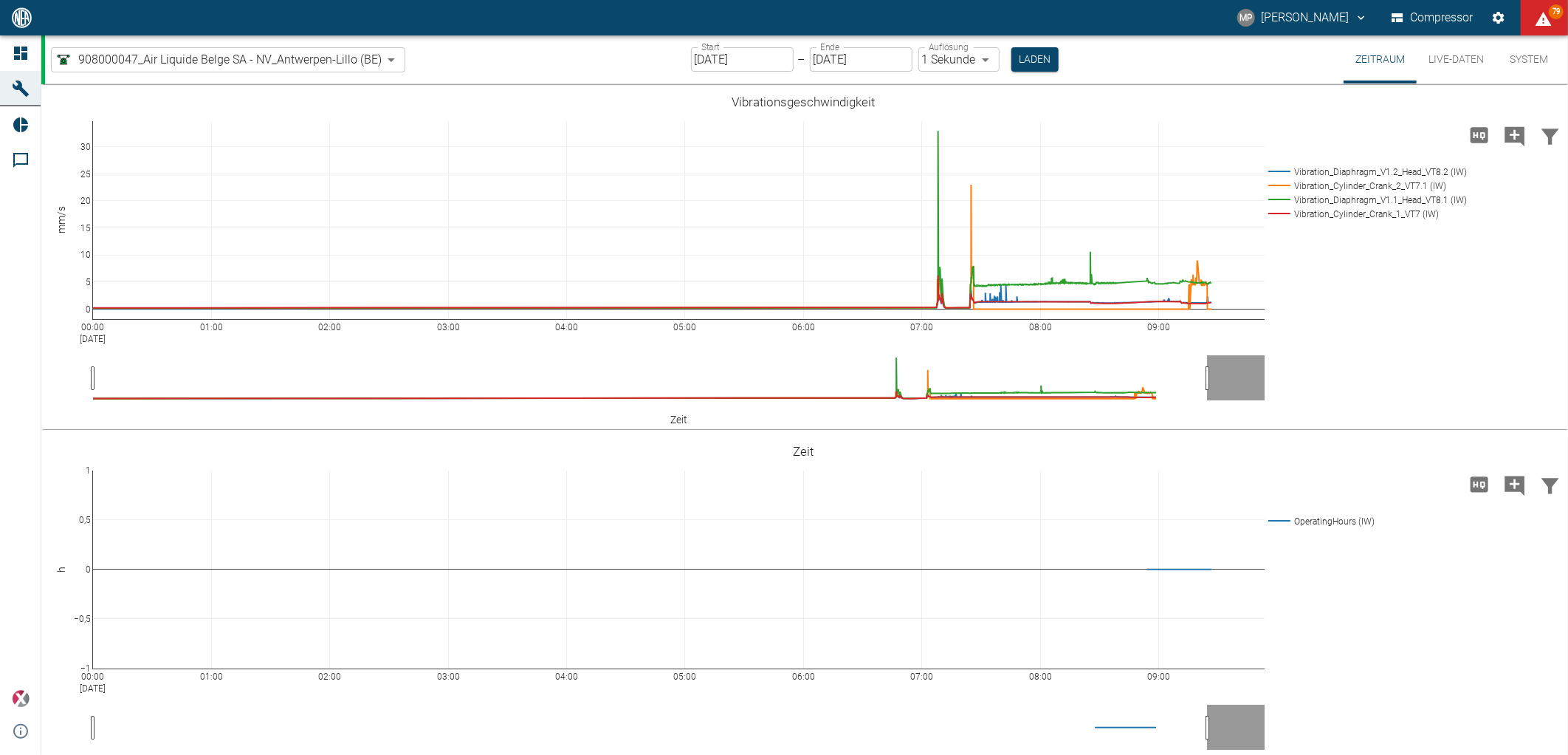
scroll to position [1230, 0]
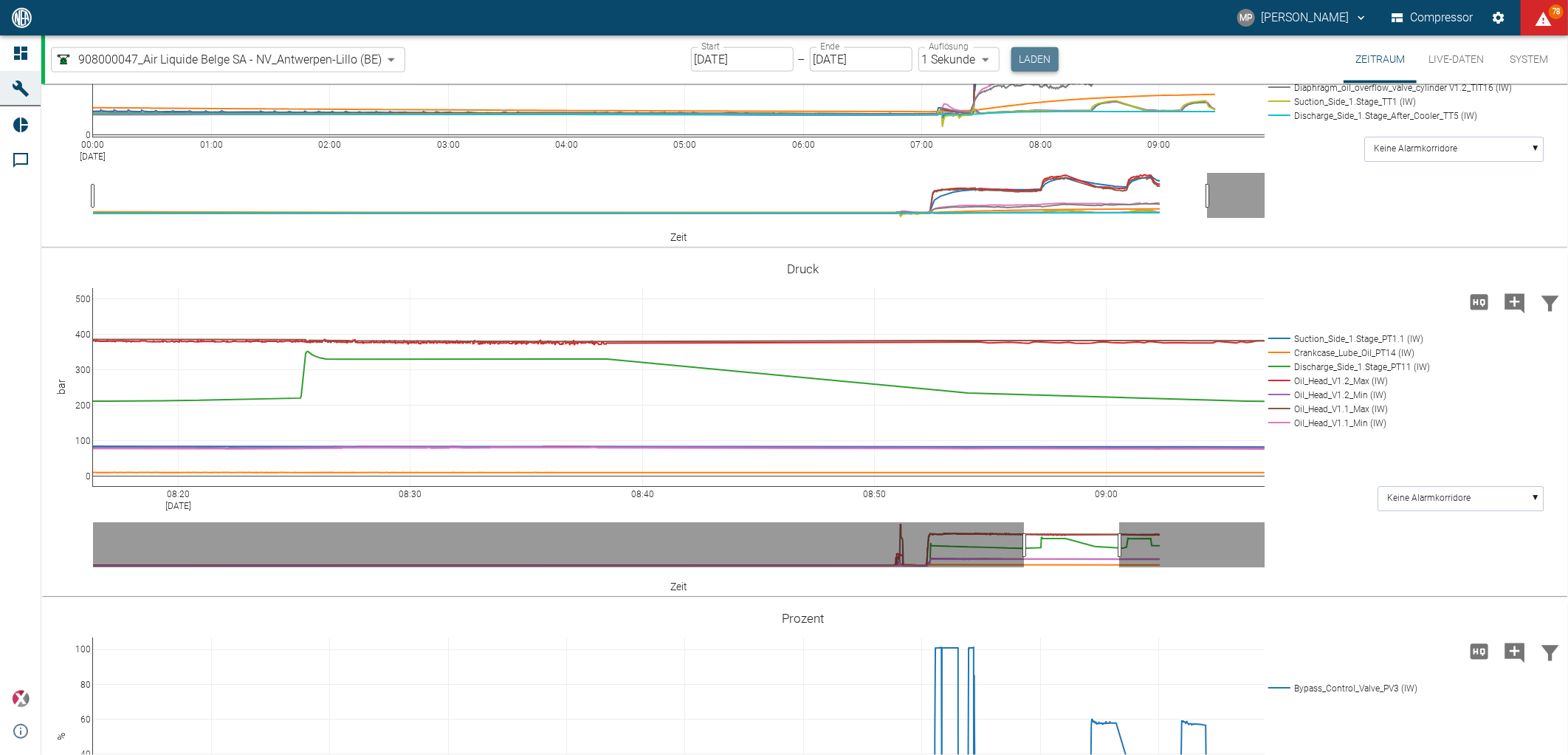
click at [1031, 59] on button "Laden" at bounding box center [1035, 59] width 47 height 24
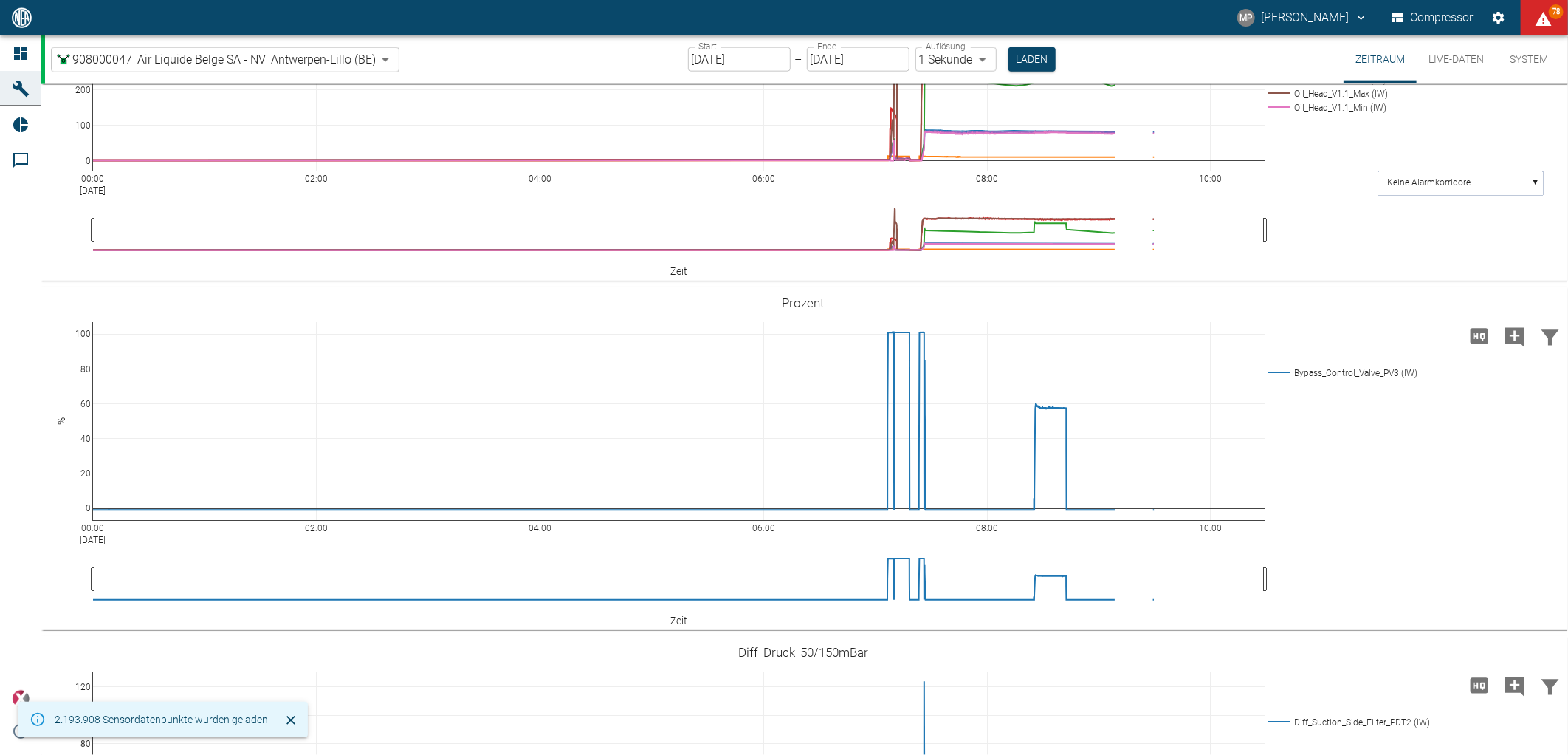
scroll to position [1230, 0]
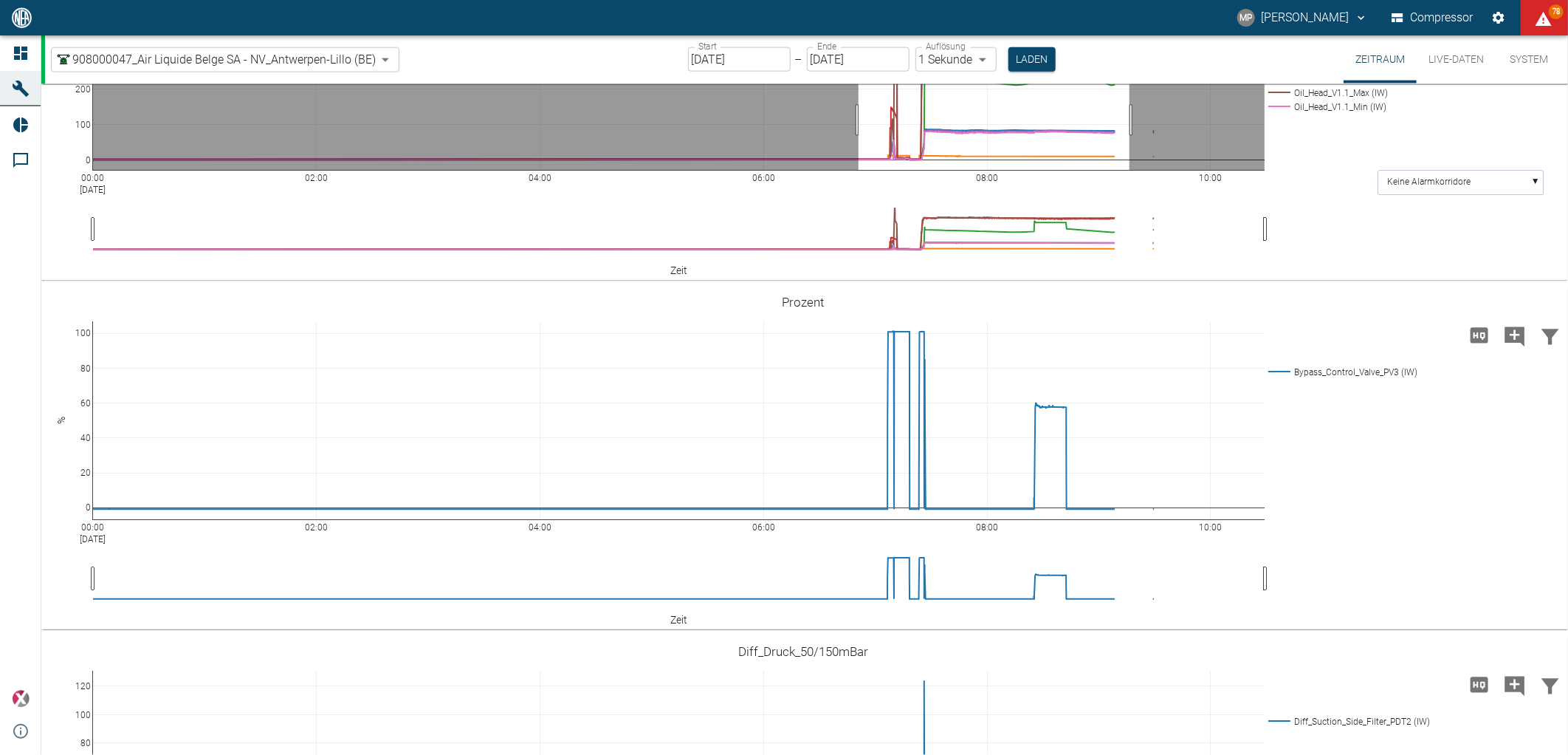
drag, startPoint x: 858, startPoint y: 437, endPoint x: 1129, endPoint y: 423, distance: 271.4
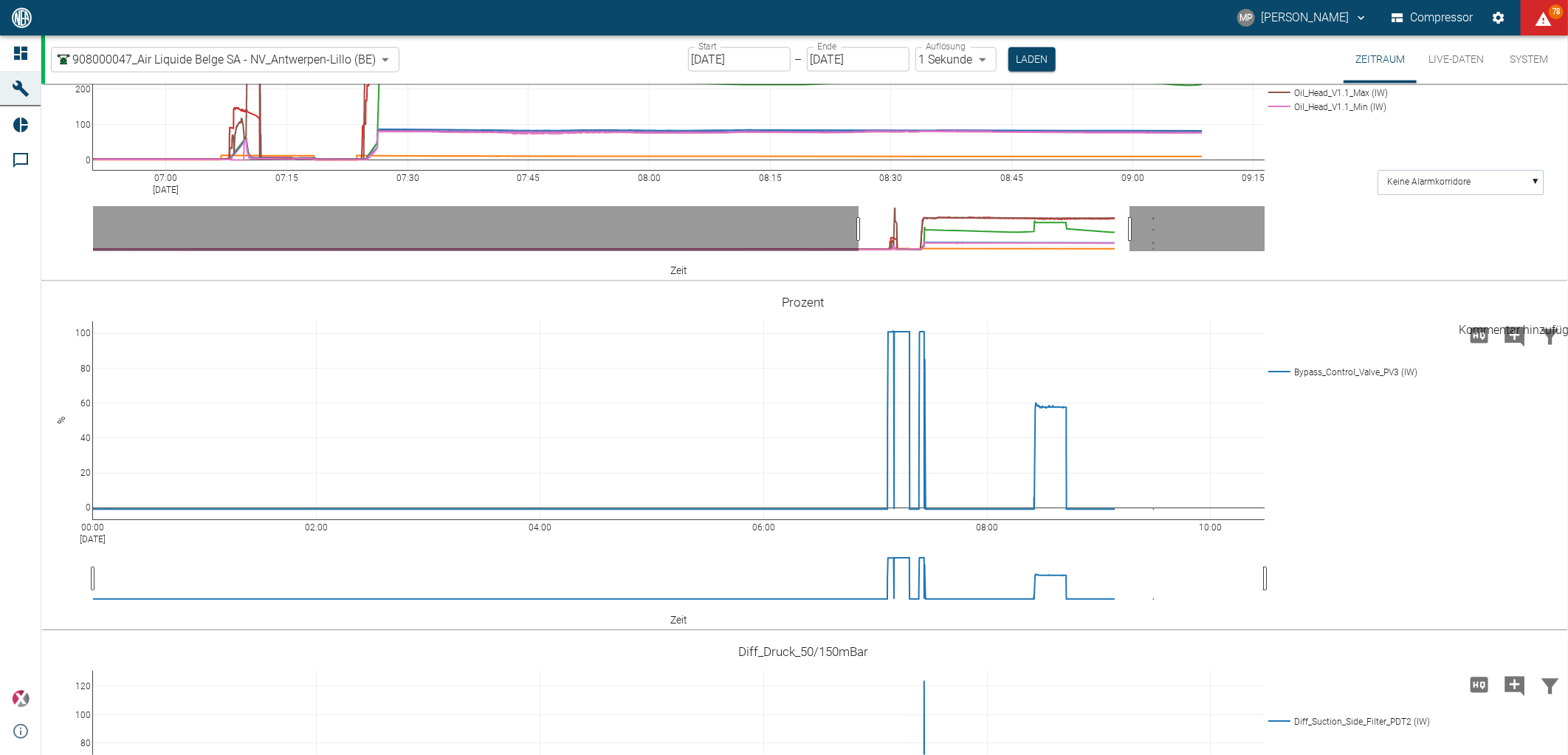
paste textarea "Oil pressure at head V1.1 increased"
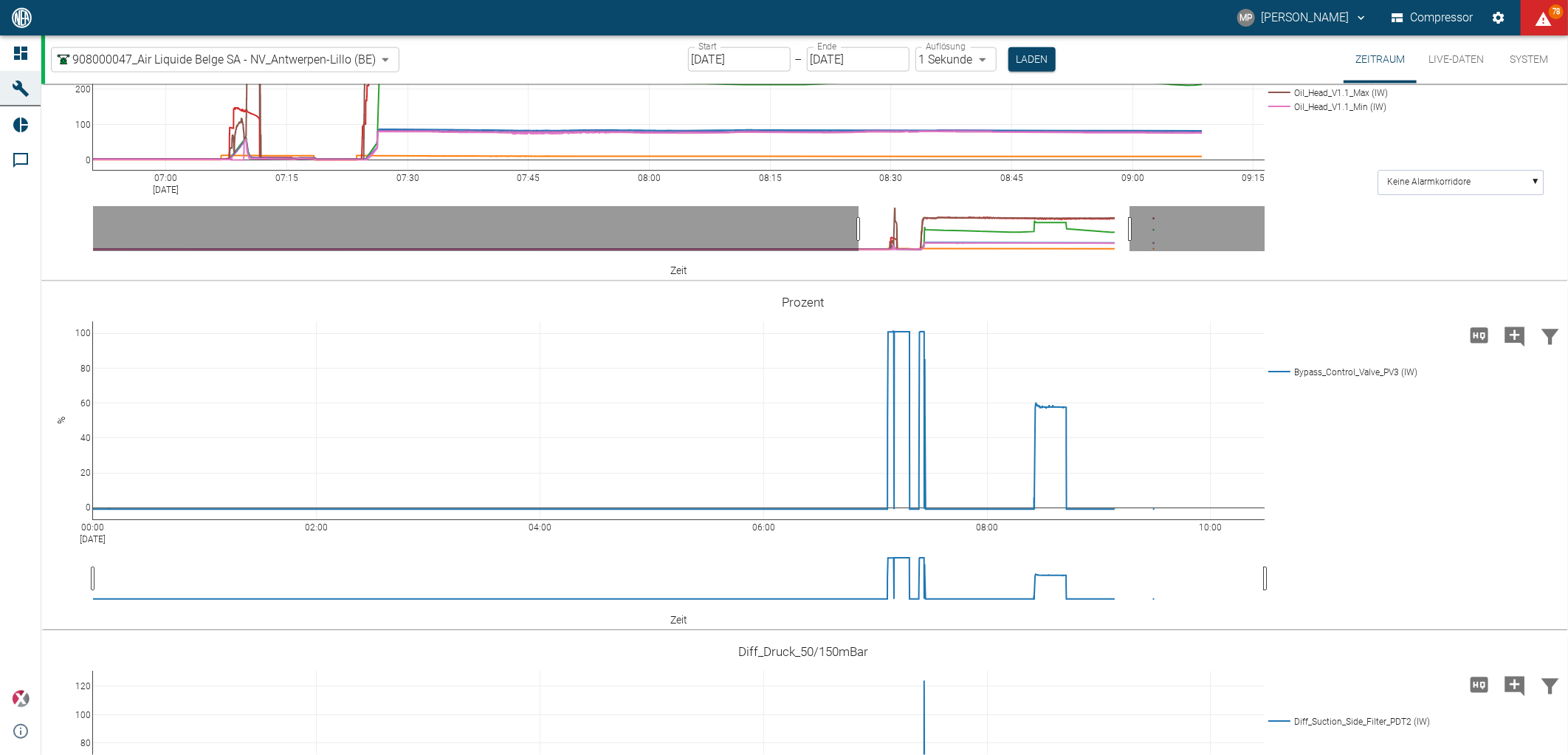
drag, startPoint x: 725, startPoint y: 364, endPoint x: 659, endPoint y: 362, distance: 66.0
paste textarea "at head V1.2"
drag, startPoint x: 795, startPoint y: 366, endPoint x: 573, endPoint y: 367, distance: 222.0
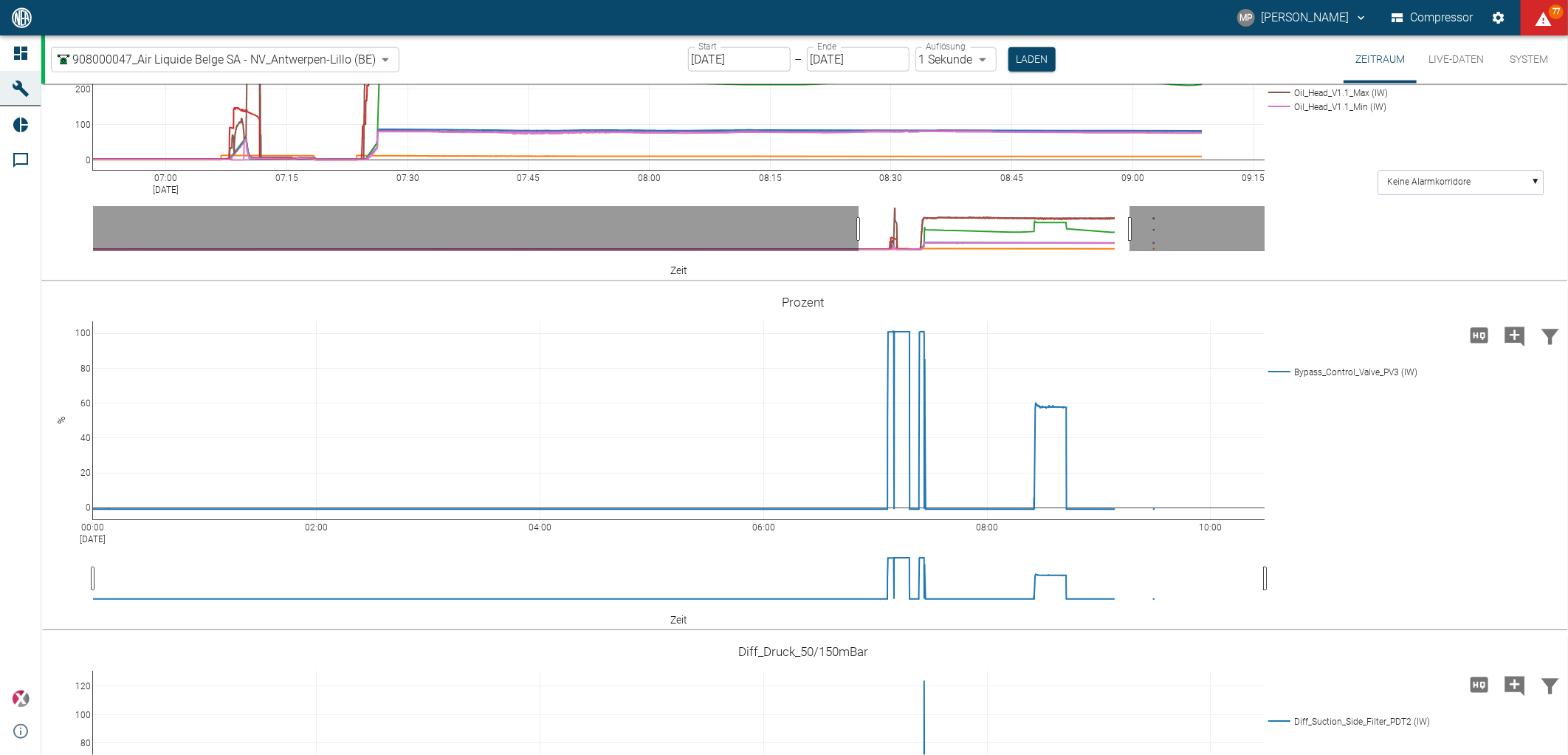
type textarea "Oil pressure increased at head V1.2."
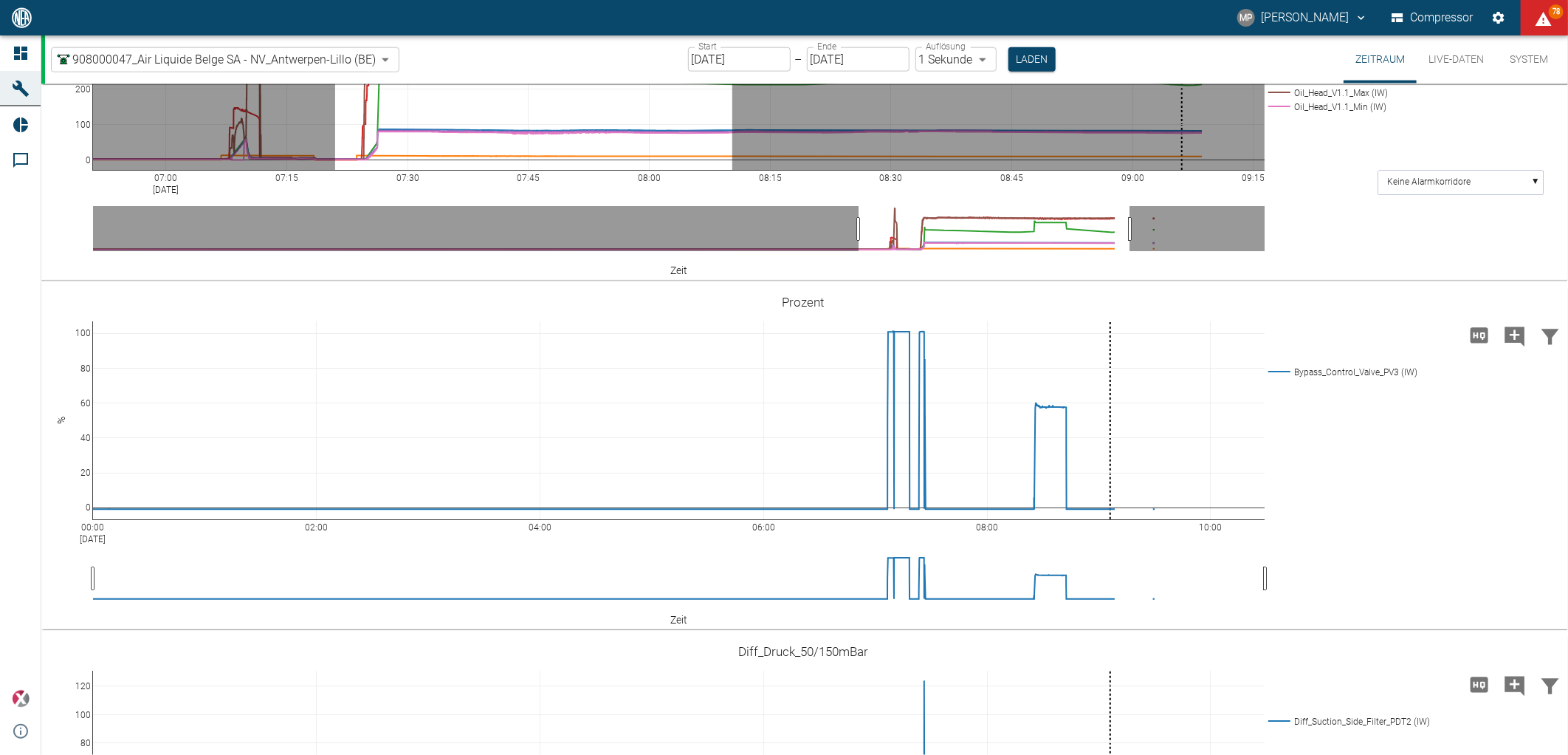
drag, startPoint x: 335, startPoint y: 383, endPoint x: 732, endPoint y: 384, distance: 397.0
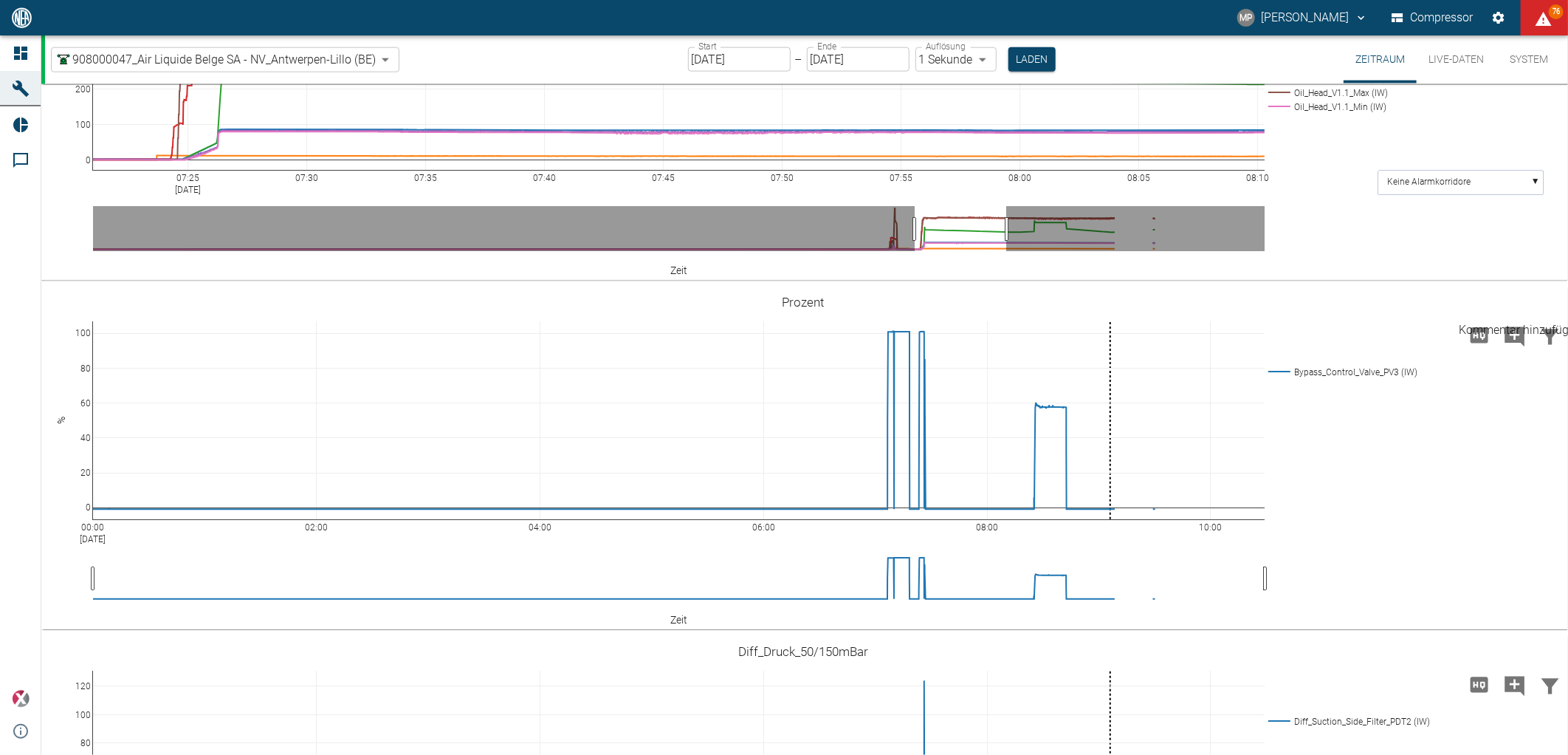
paste textarea "Oil pressure increased at head V1.2."
type textarea "Oil pressure increased at head V1.2."
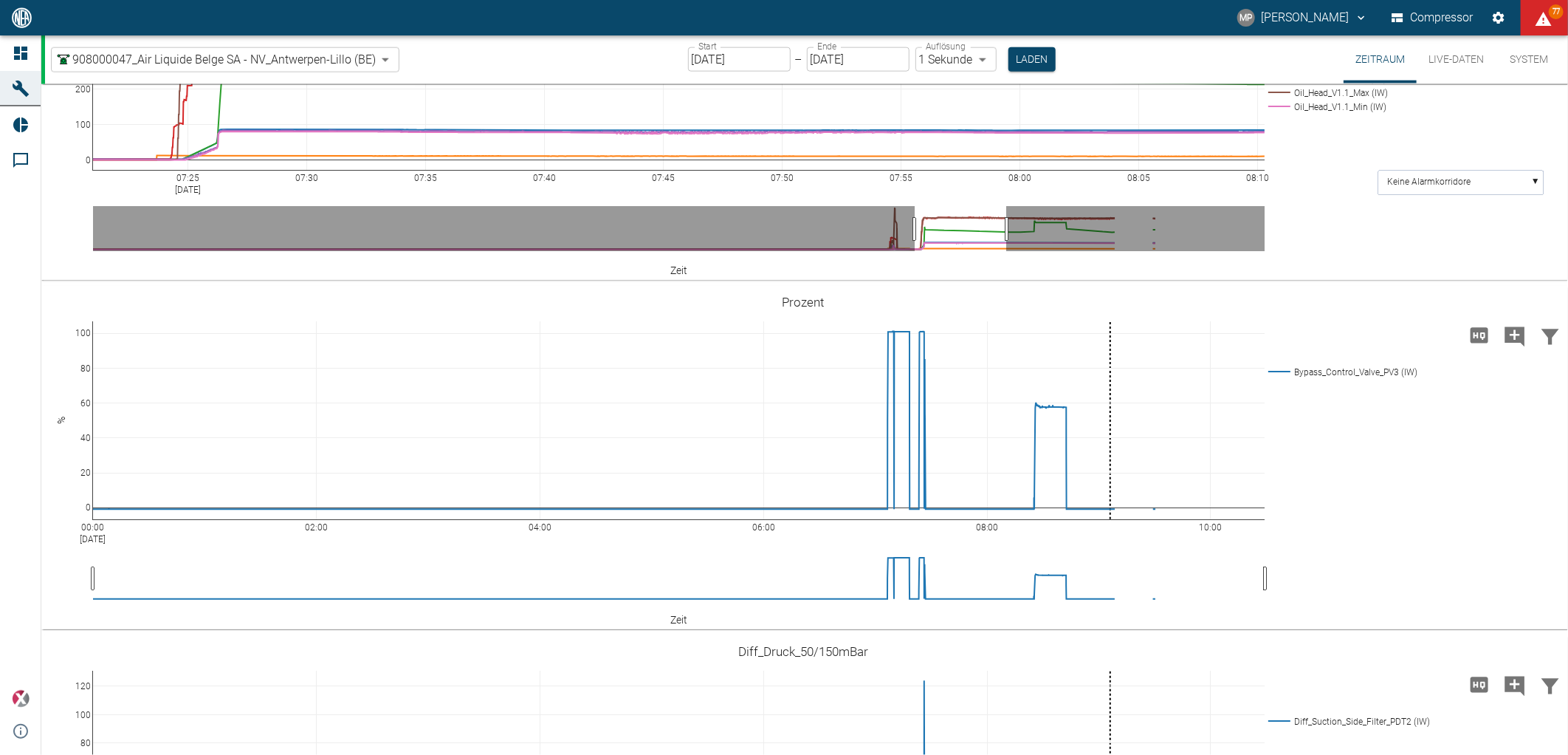
paste textarea "Oil pressure increased at head V1.2."
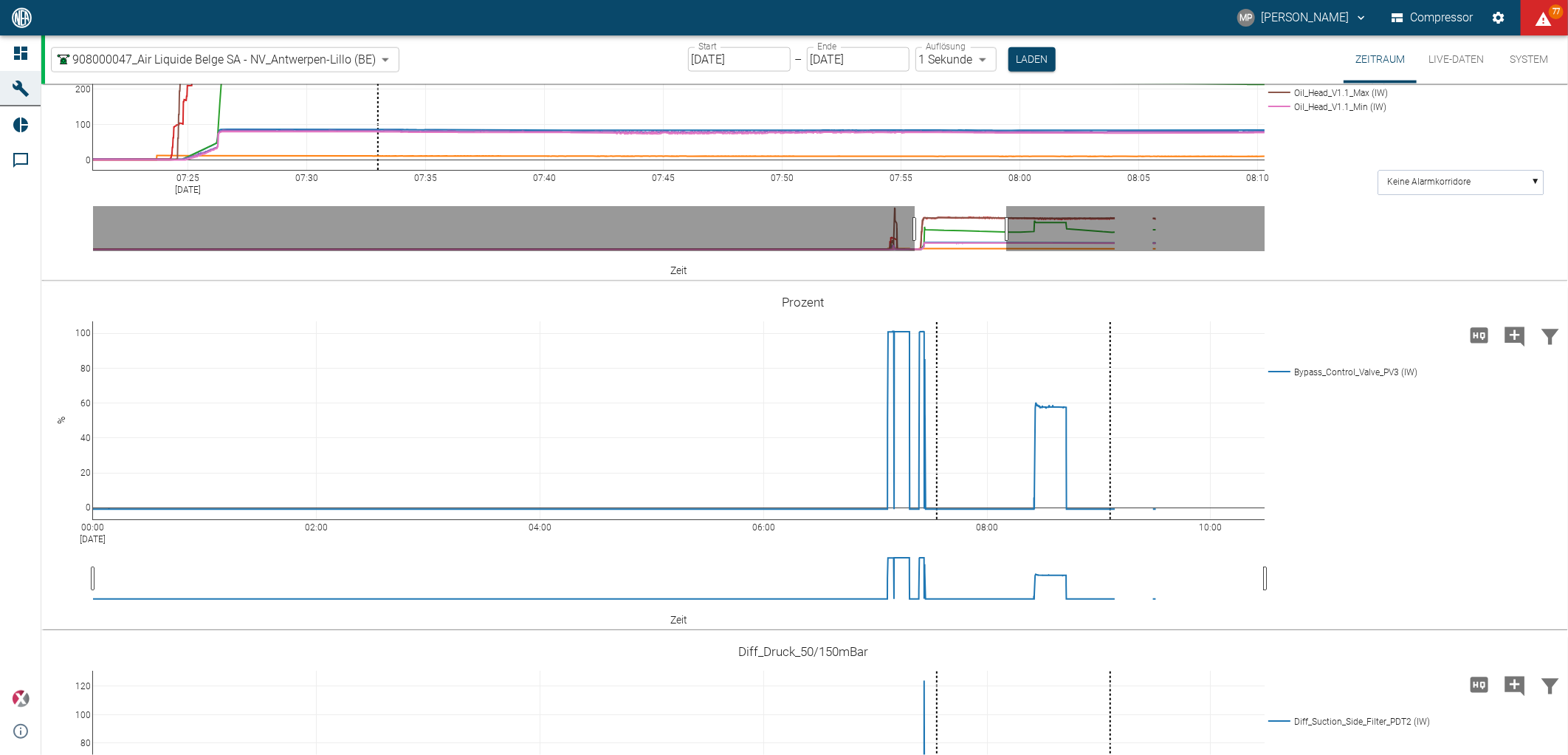
type textarea "Oil pressure increased at head V1.2."
drag, startPoint x: 1509, startPoint y: 310, endPoint x: 1490, endPoint y: 311, distance: 19.0
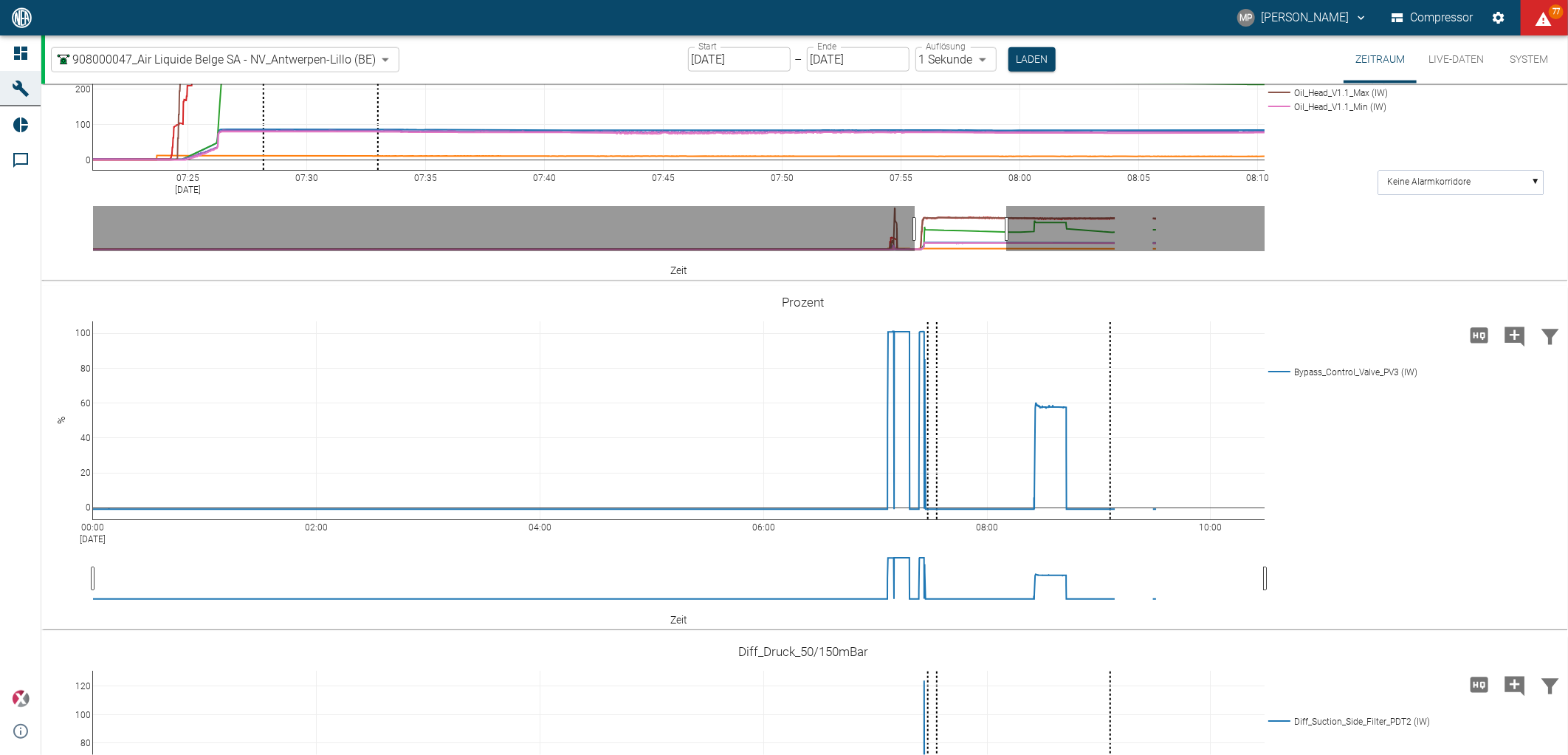
paste textarea "Oil pressure increased at head V1.2."
type textarea "Oil pressure increased at head V1.1."
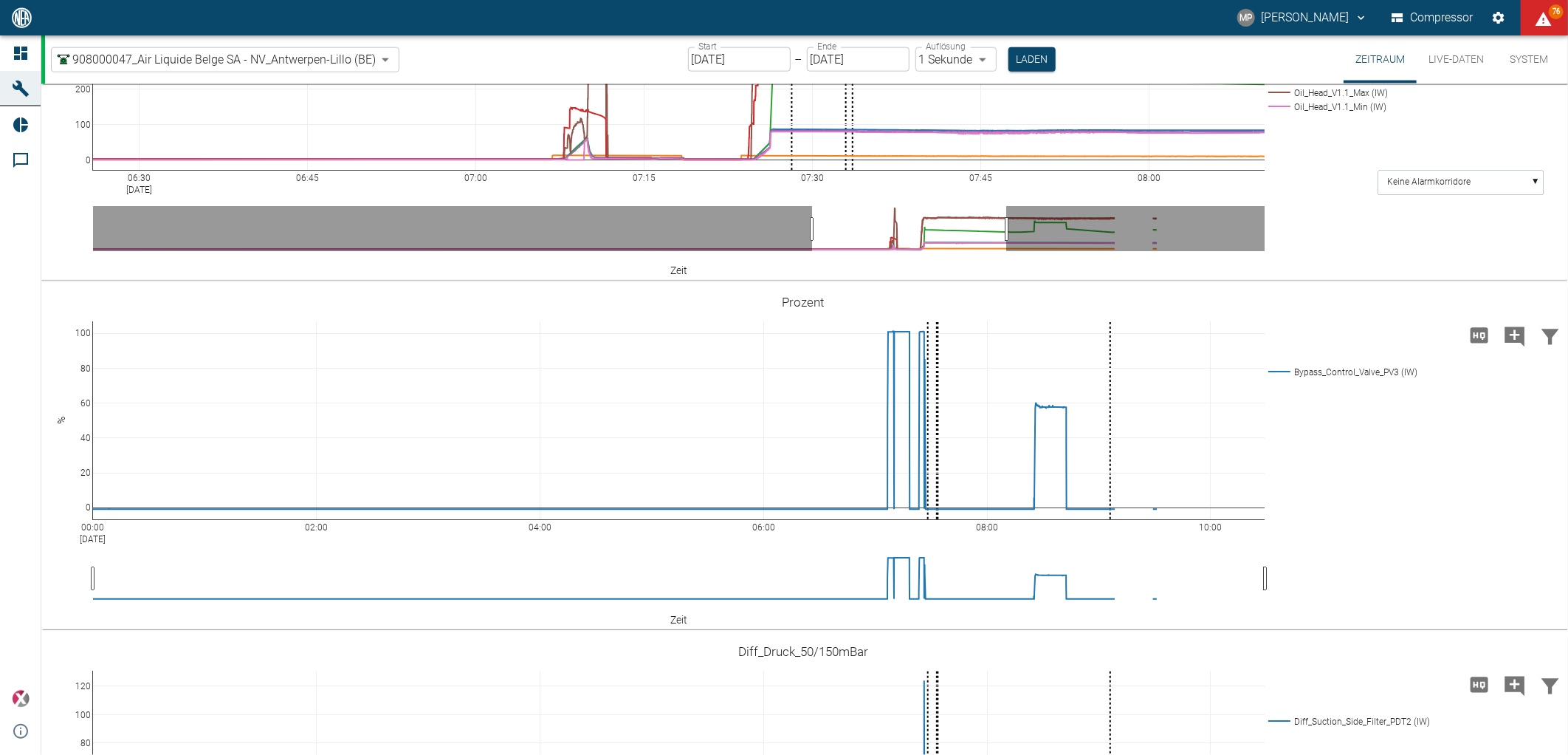
drag, startPoint x: 913, startPoint y: 543, endPoint x: 810, endPoint y: 526, distance: 104.4
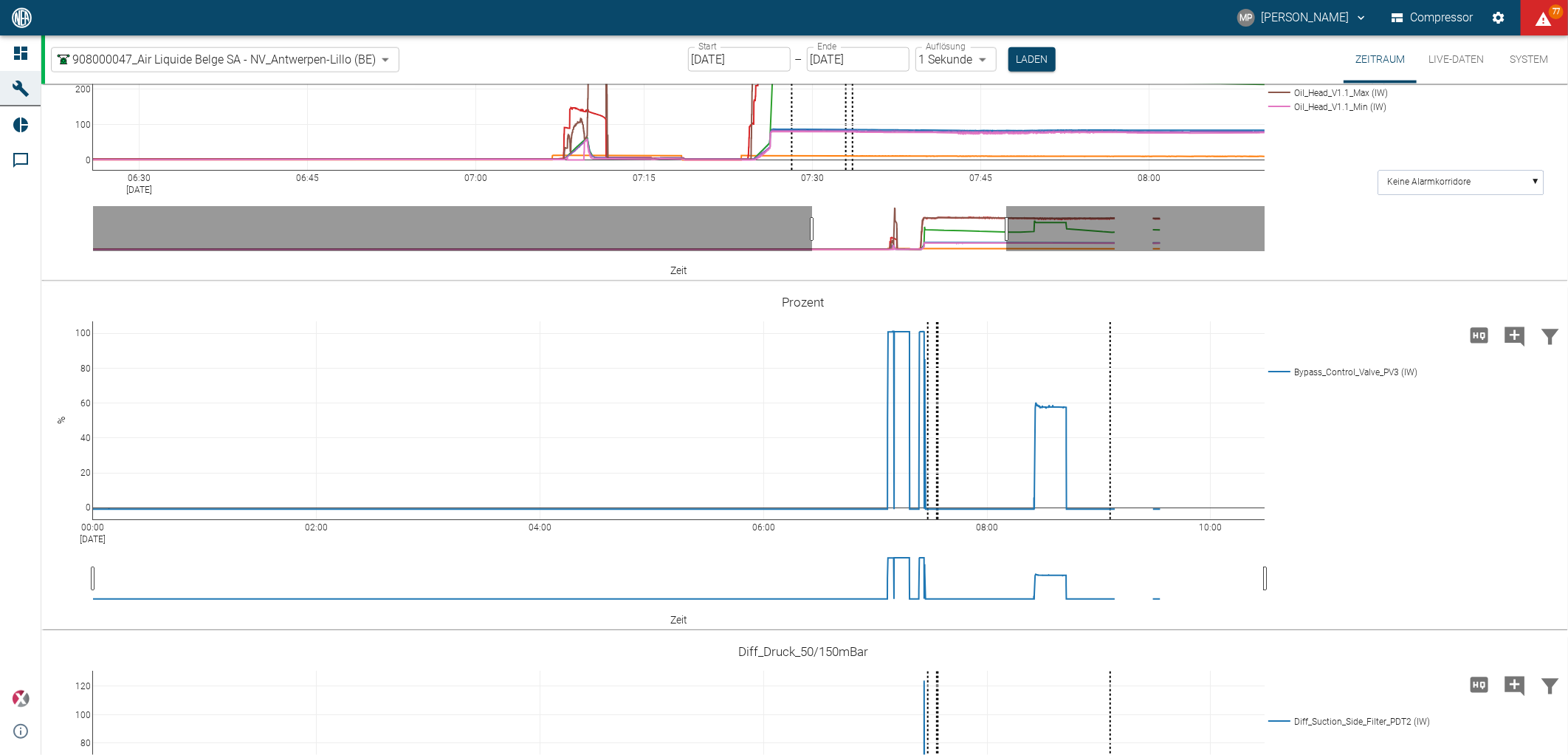
drag, startPoint x: 654, startPoint y: 380, endPoint x: 583, endPoint y: 371, distance: 71.6
paste textarea "Compressor started in normal mode. Both overflow valves were manually reworked …"
type textarea "Compressor started in normal mode. Both overflow valves were manually reworked …"
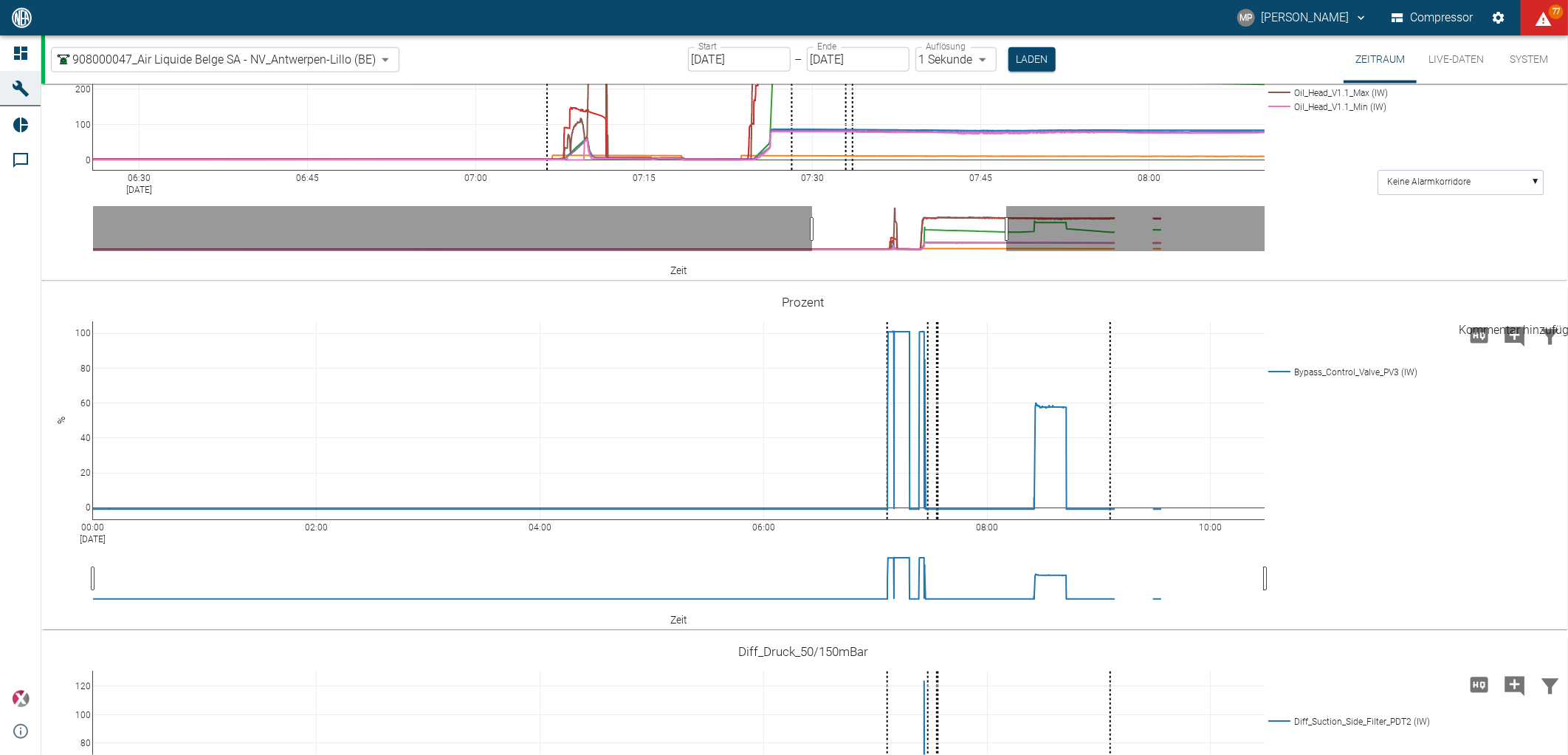
drag, startPoint x: 672, startPoint y: 423, endPoint x: 581, endPoint y: 374, distance: 103.4
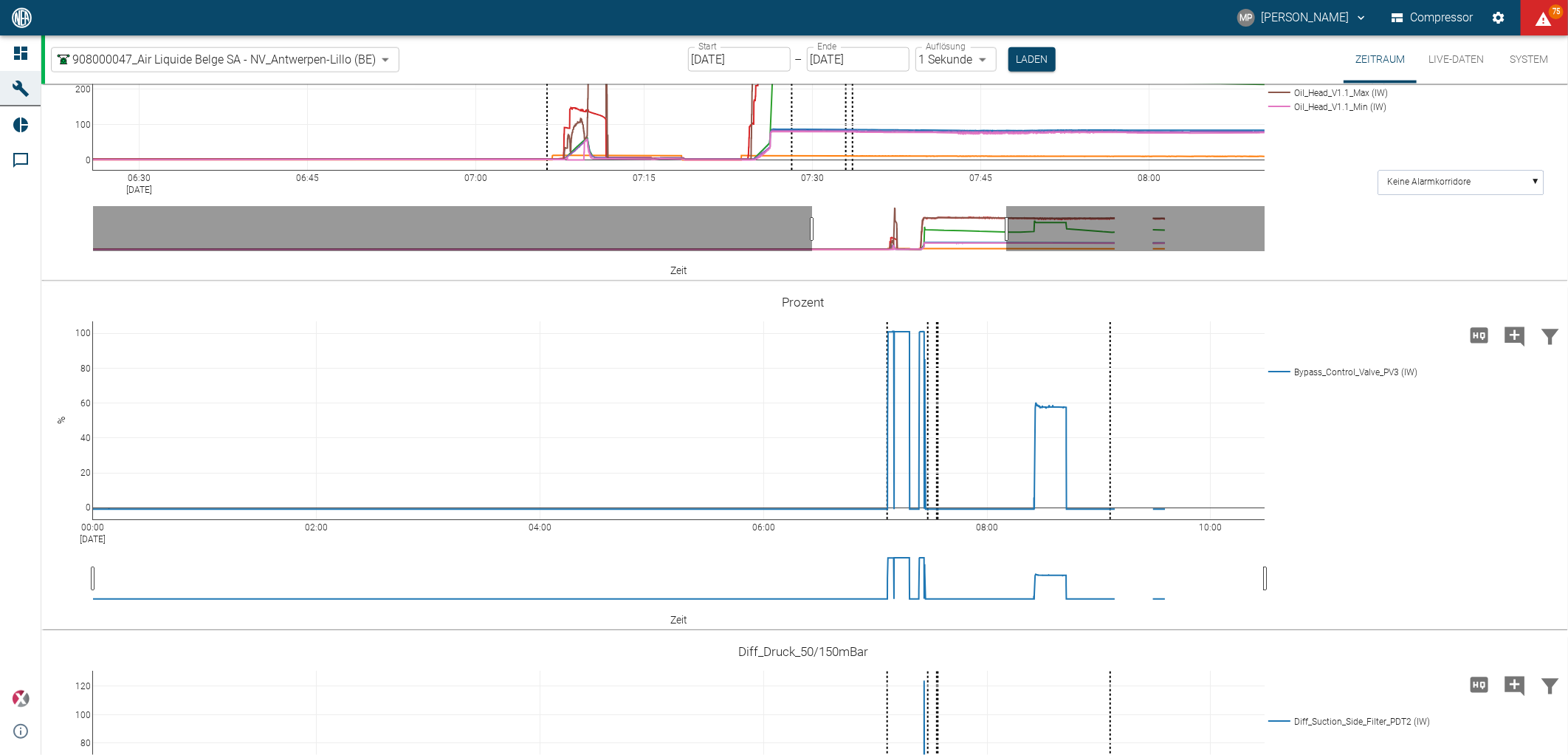
paste textarea "Compressor switched off because the oil pressure at head V1.1 increased quickly…"
type textarea "Compressor switched off because the oil pressure at head V1.1 increased quickly…"
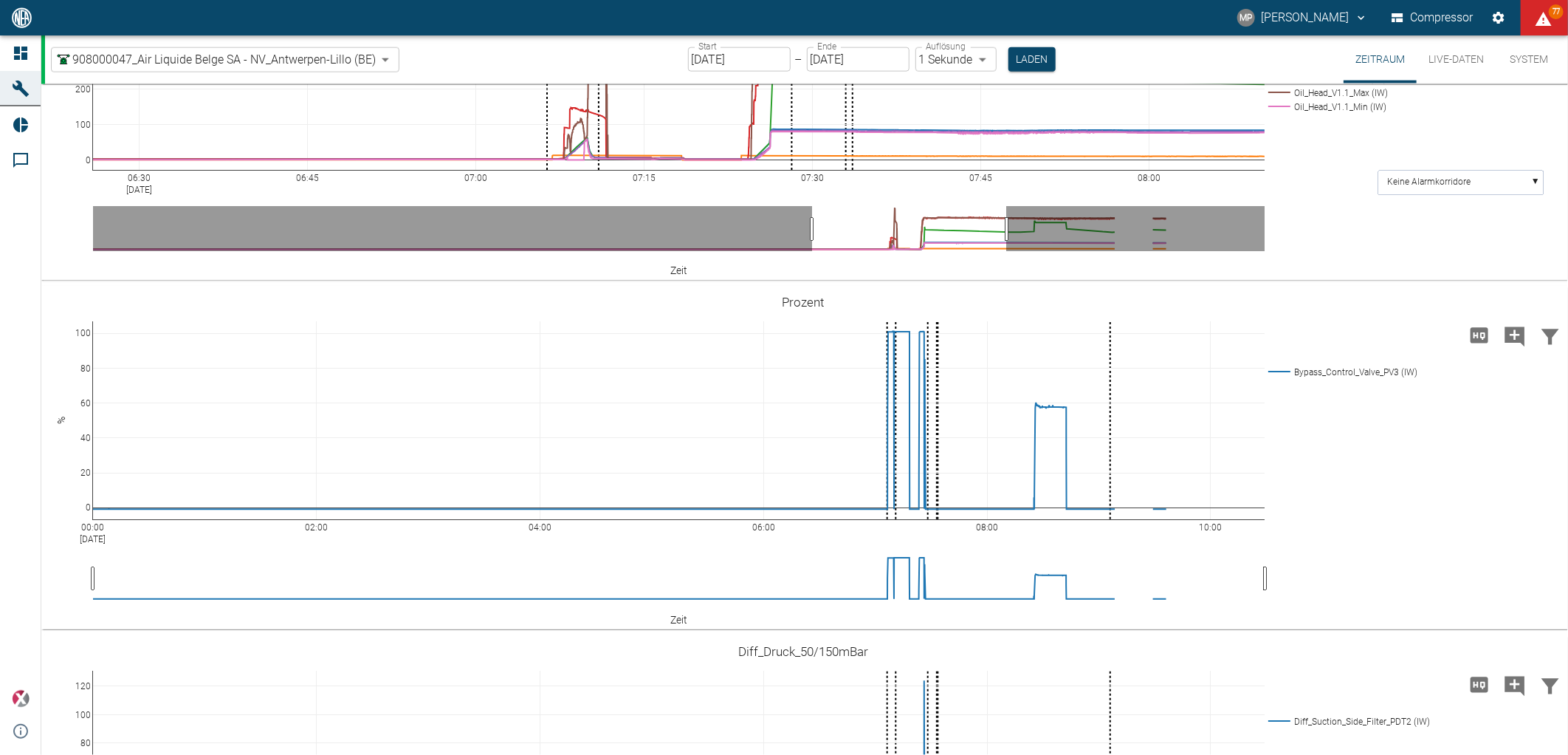
paste textarea "renewed start"
type textarea "Renewed start."
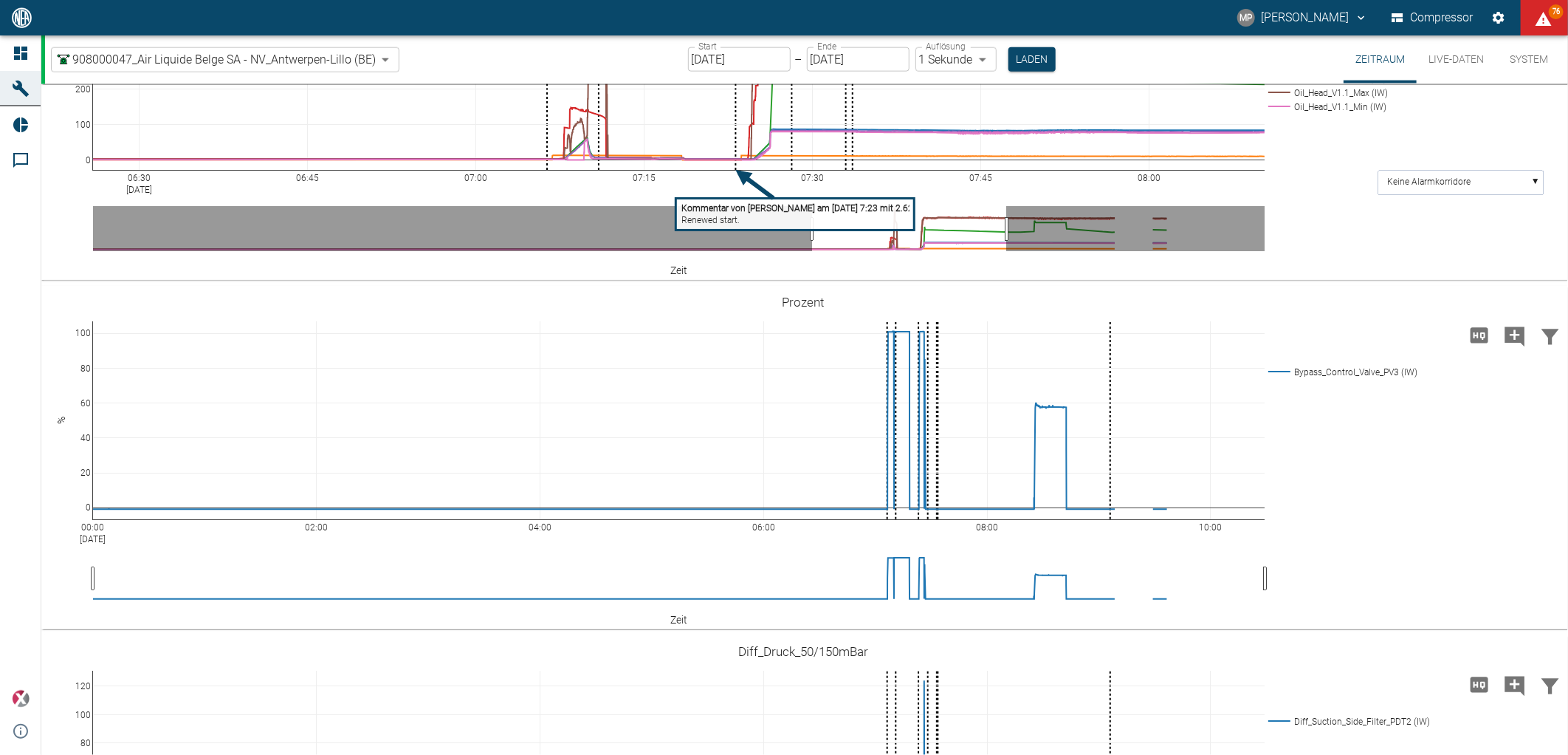
click at [751, 213] on tspan "Kommentar von [PERSON_NAME] am [DATE] 7:23 mit 2.625" at bounding box center [799, 208] width 237 height 11
drag, startPoint x: 675, startPoint y: 360, endPoint x: 698, endPoint y: 371, distance: 25.5
paste textarea "During start-up, the oil pressure was adjusted on both heads."
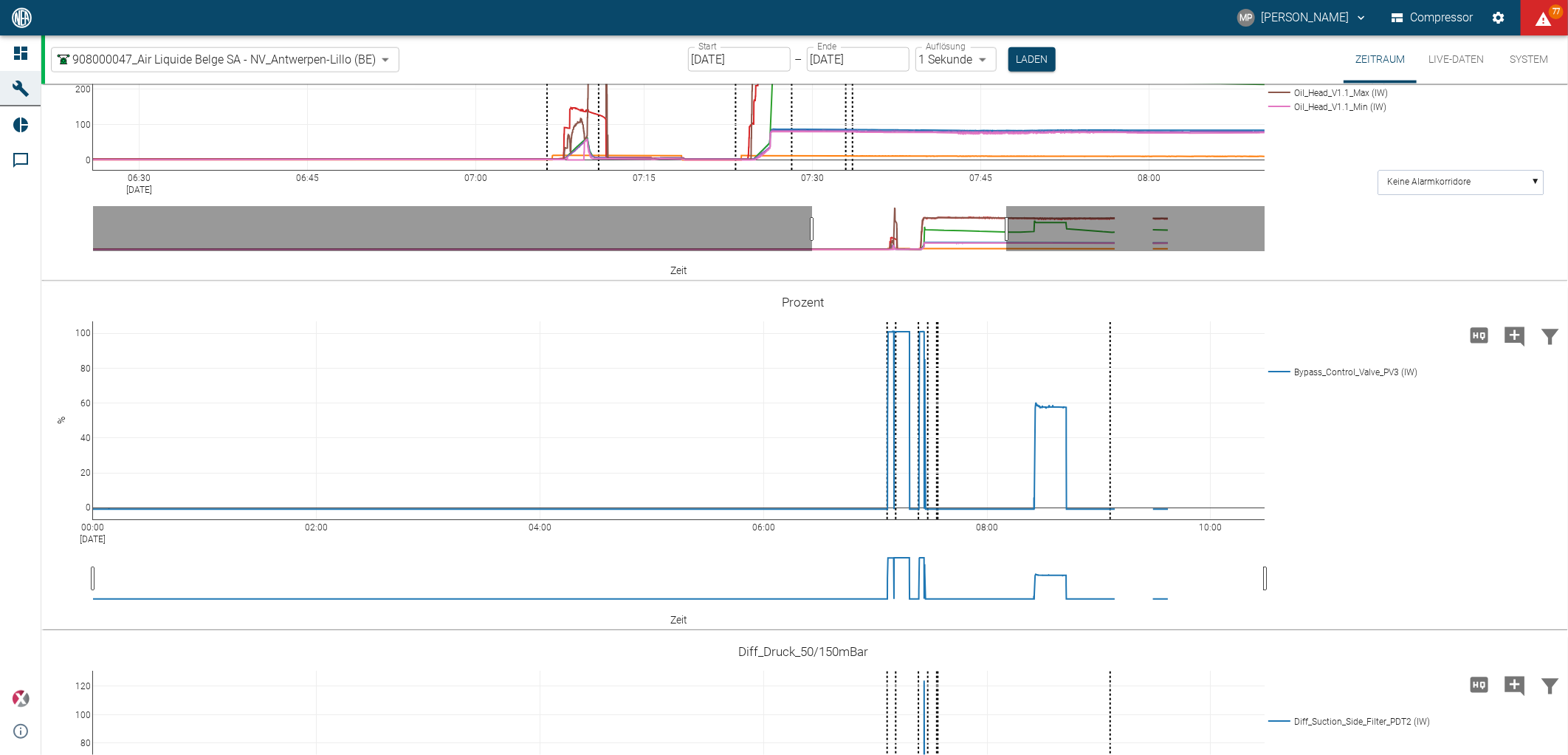
type textarea "Renewed start. During start-up, the oil pressure was adjusted on both heads."
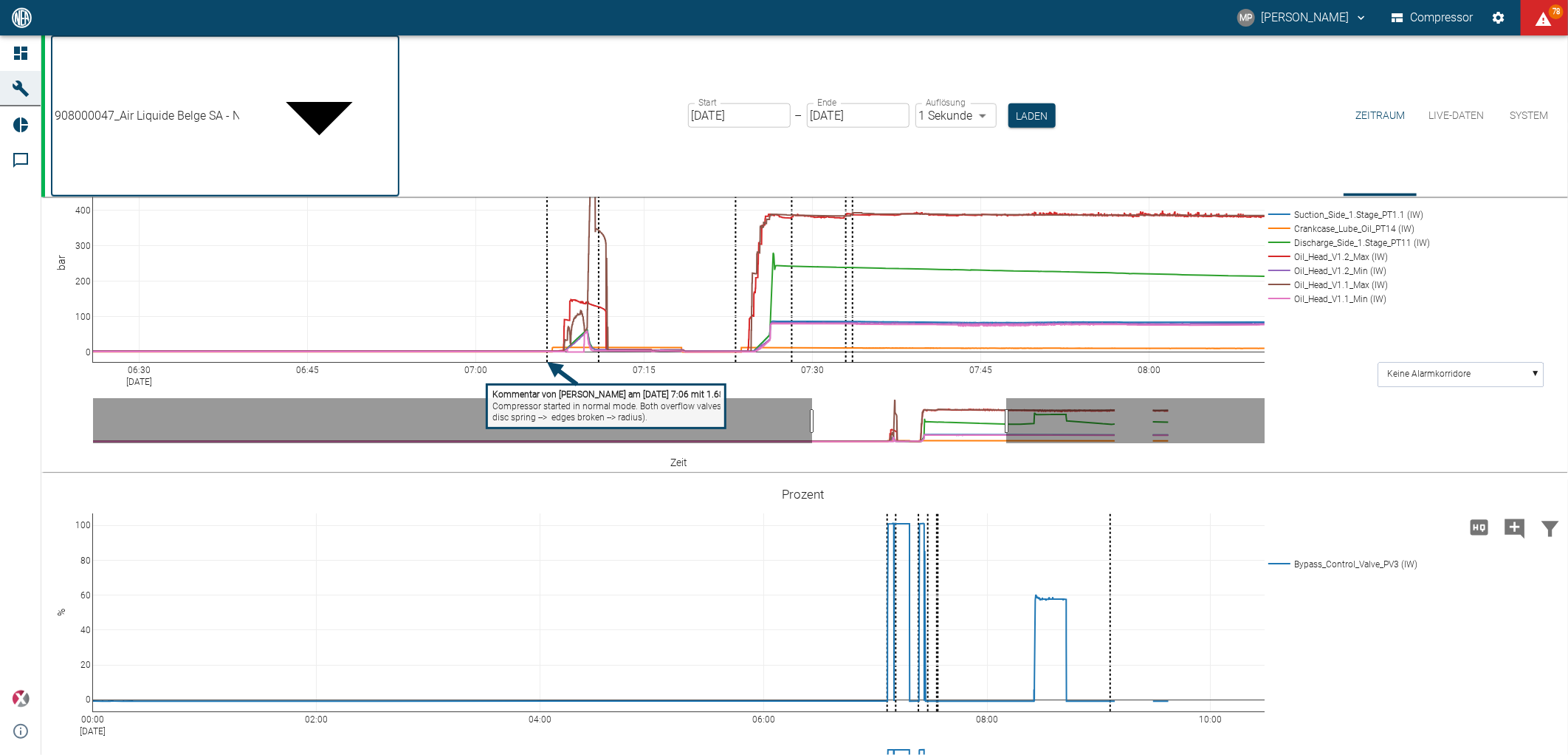
click at [392, 62] on body "MP [PERSON_NAME] Compressor 78 Dashboard Maschinen Reports Kommentare powered b…" at bounding box center [784, 377] width 1568 height 755
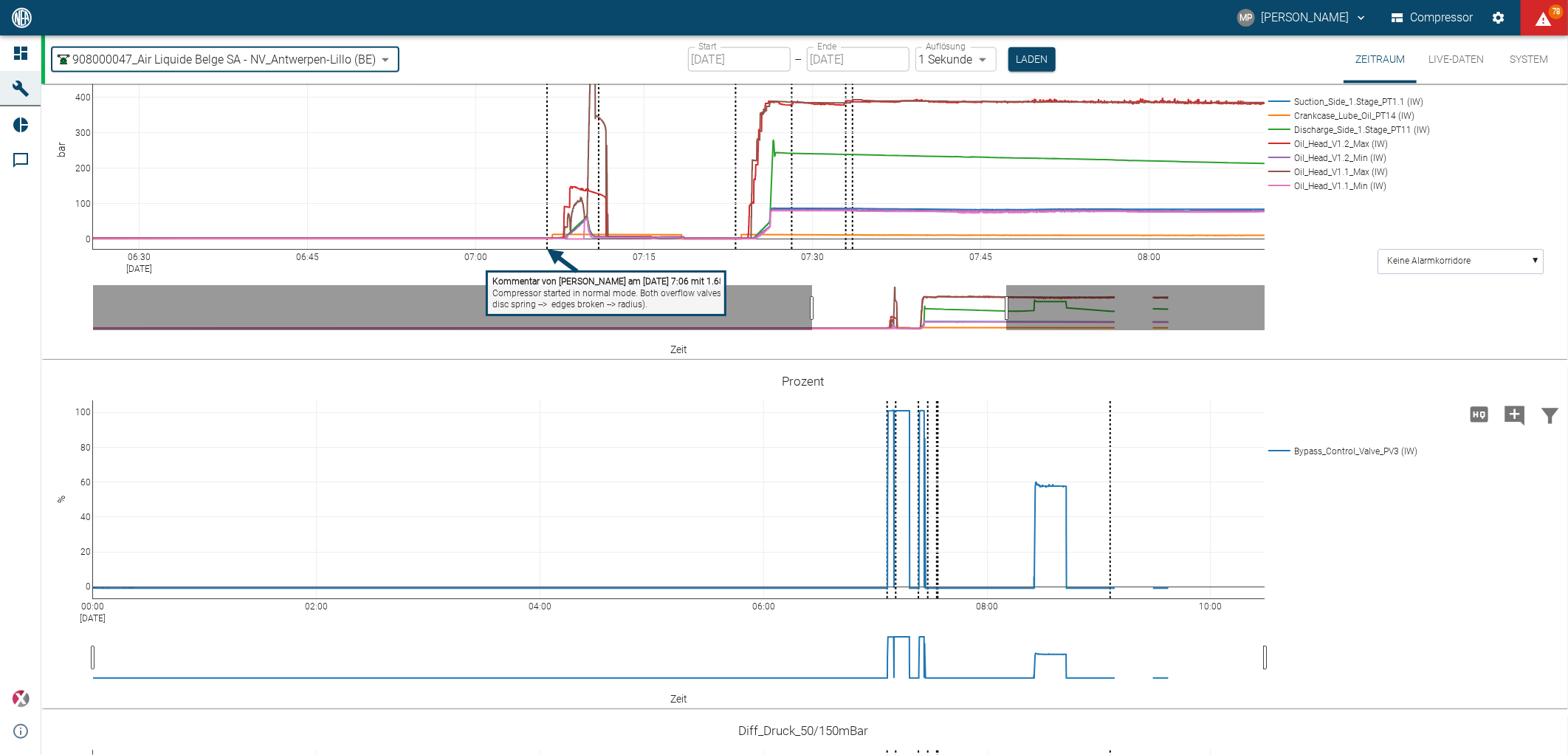
type input "7660faed-fd66-4731-a2e8-44c12e65351a"
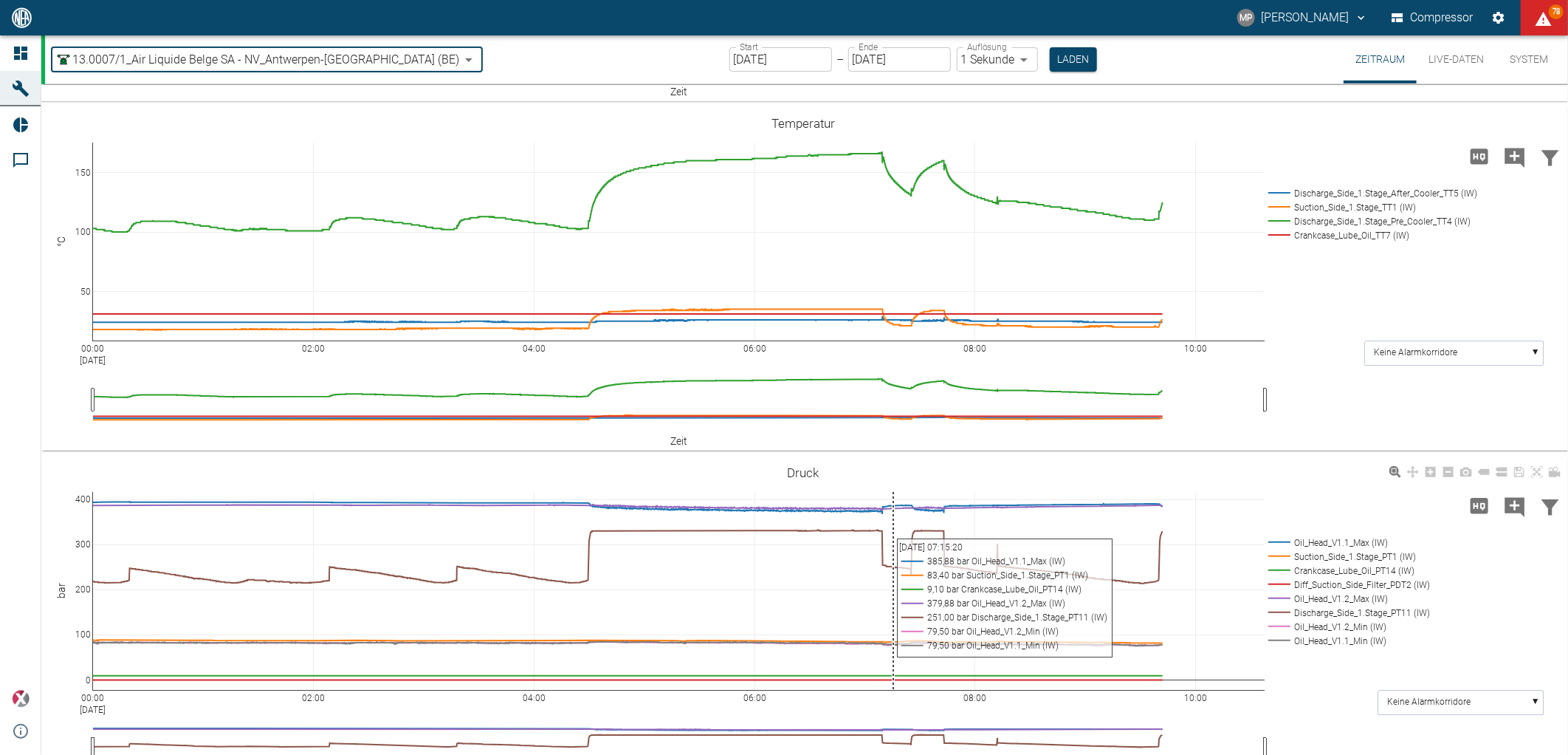
scroll to position [656, 0]
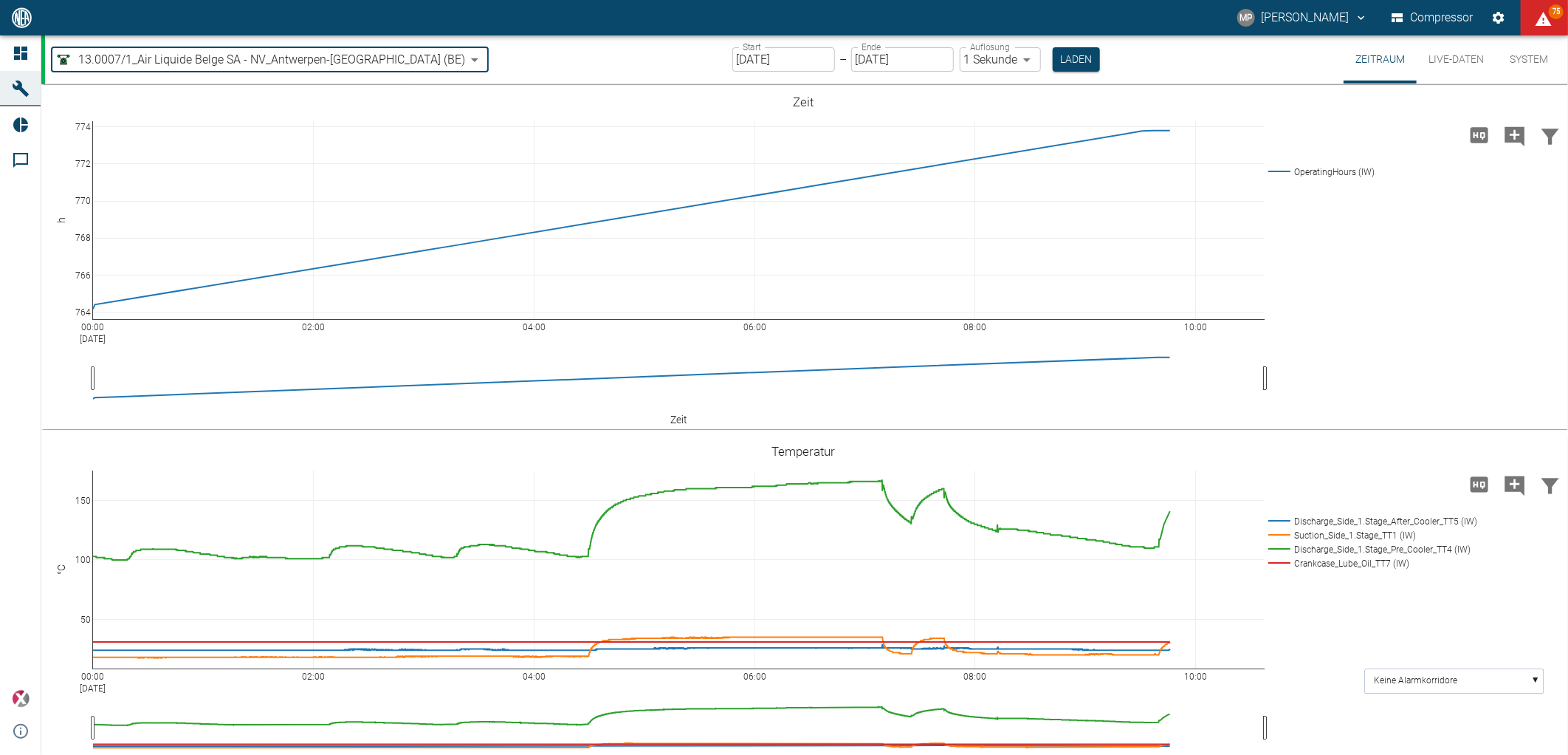
scroll to position [656, 0]
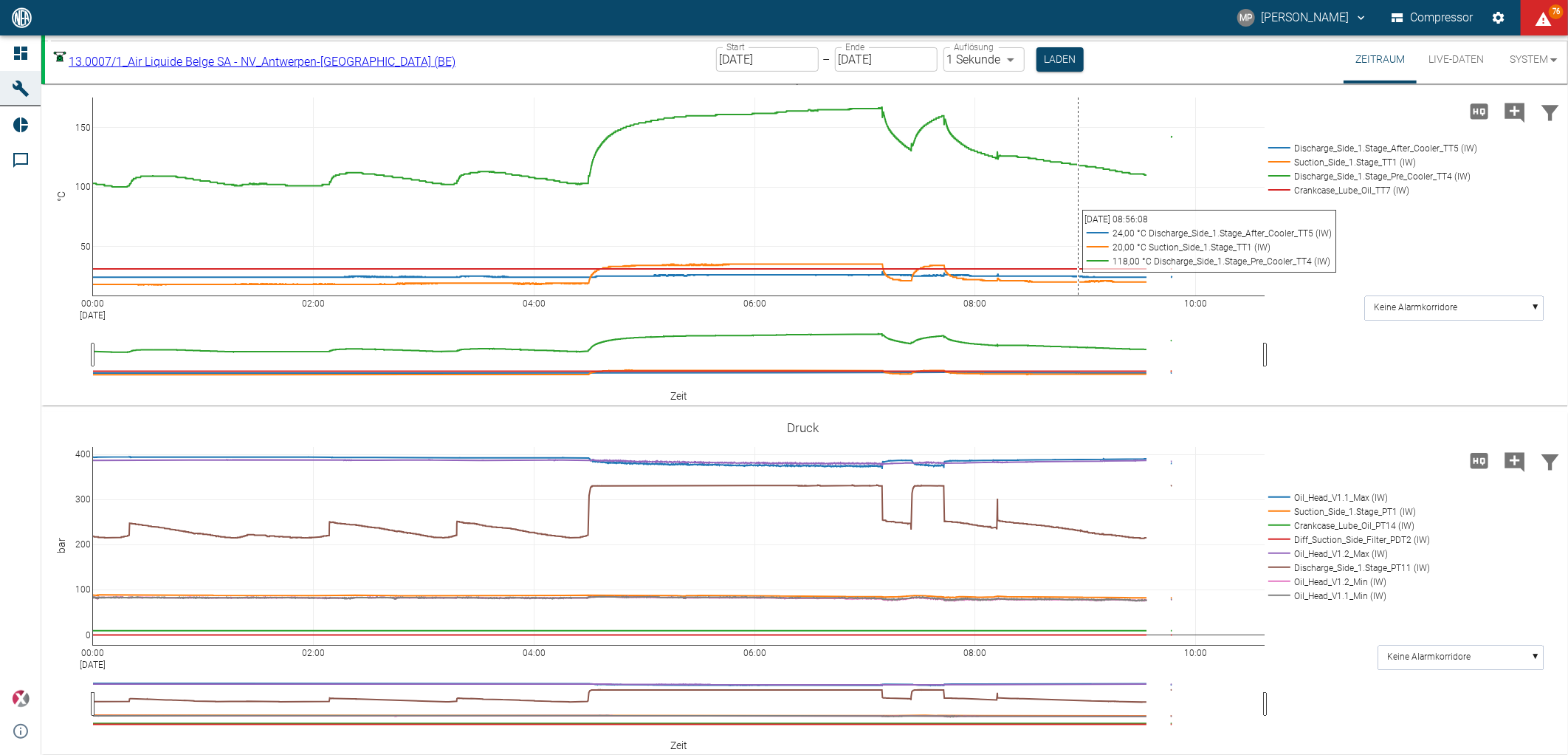
scroll to position [400, 0]
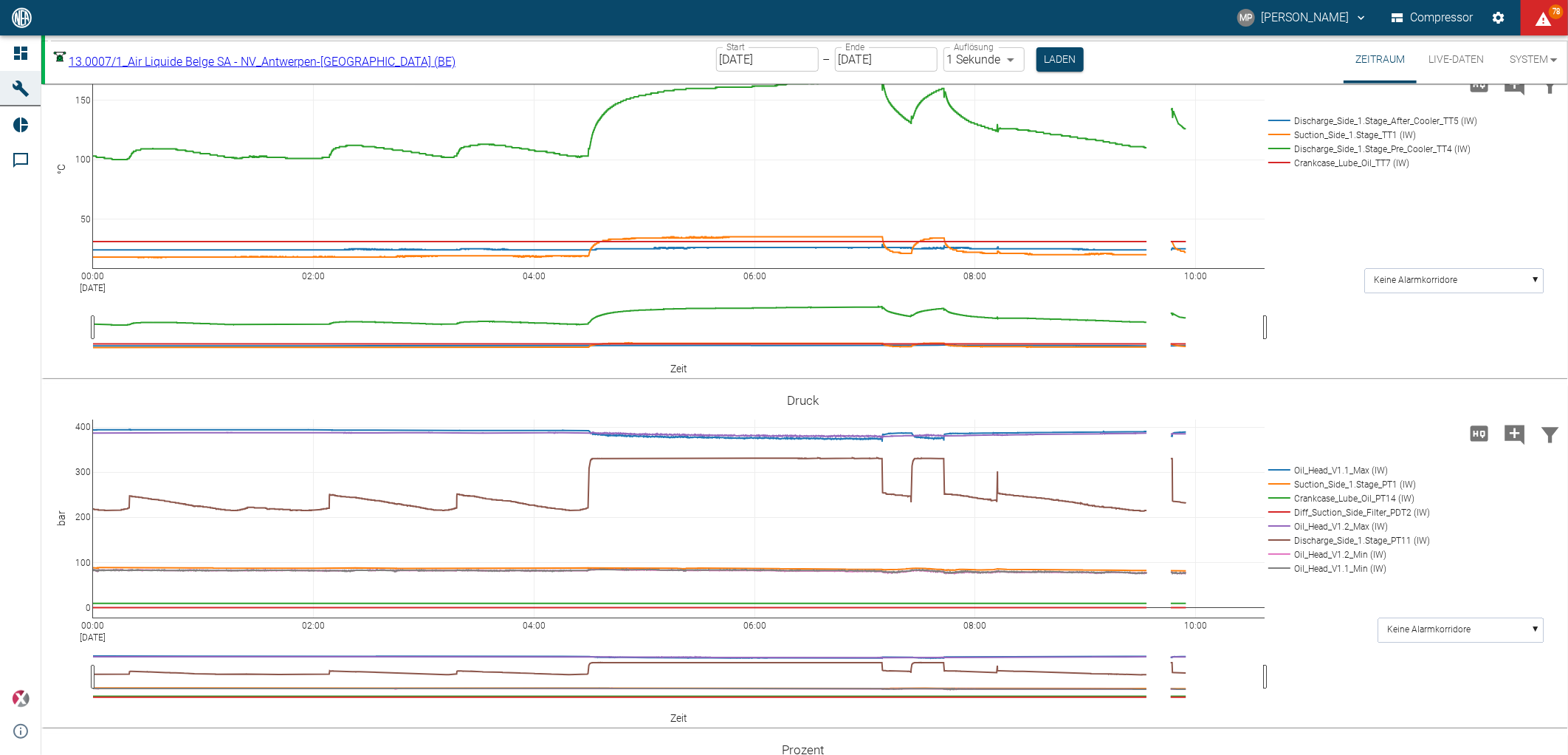
click at [379, 60] on body "MP Marc Philipps Compressor 78 Dashboard Maschinen Reports Kommentare powered b…" at bounding box center [784, 377] width 1568 height 755
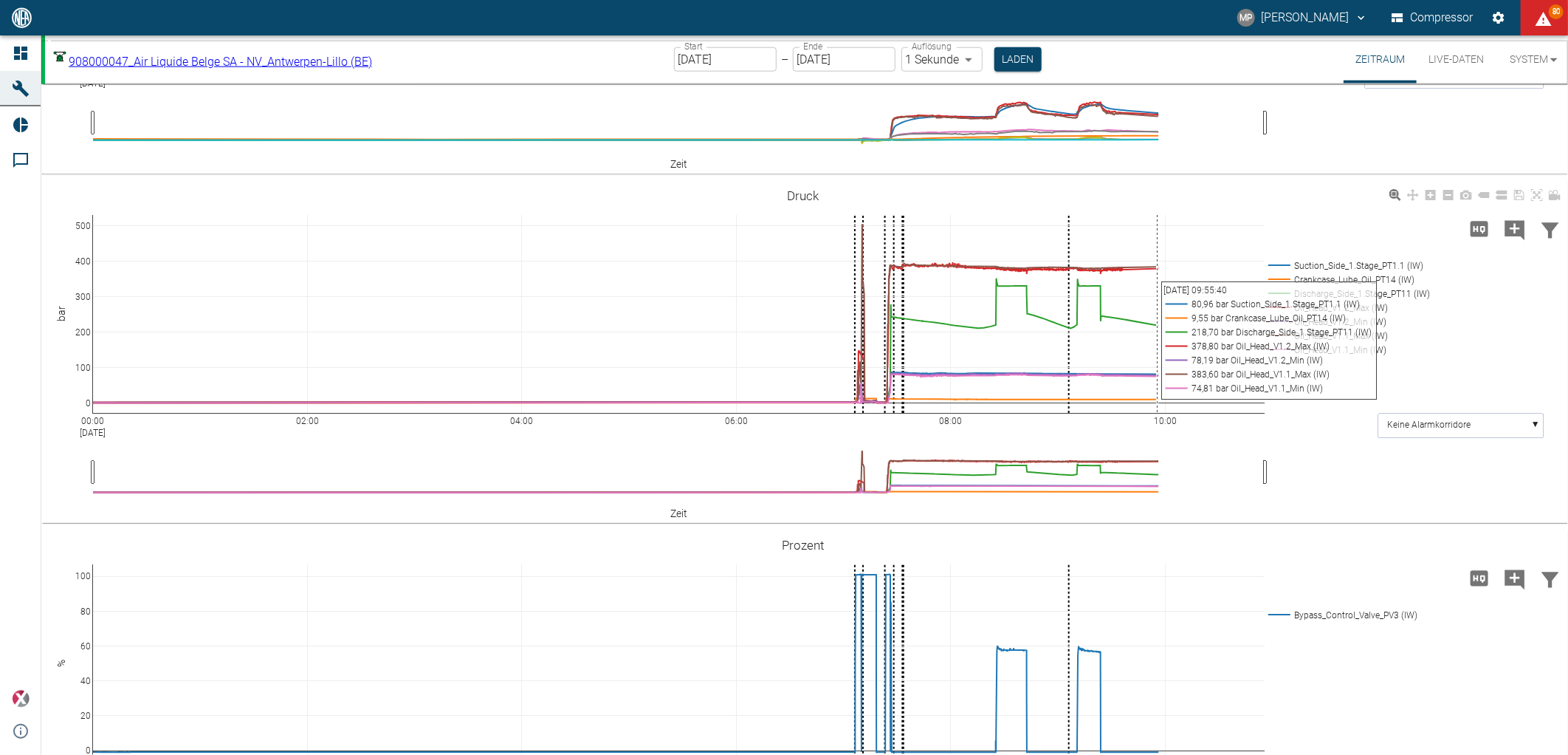
scroll to position [1148, 0]
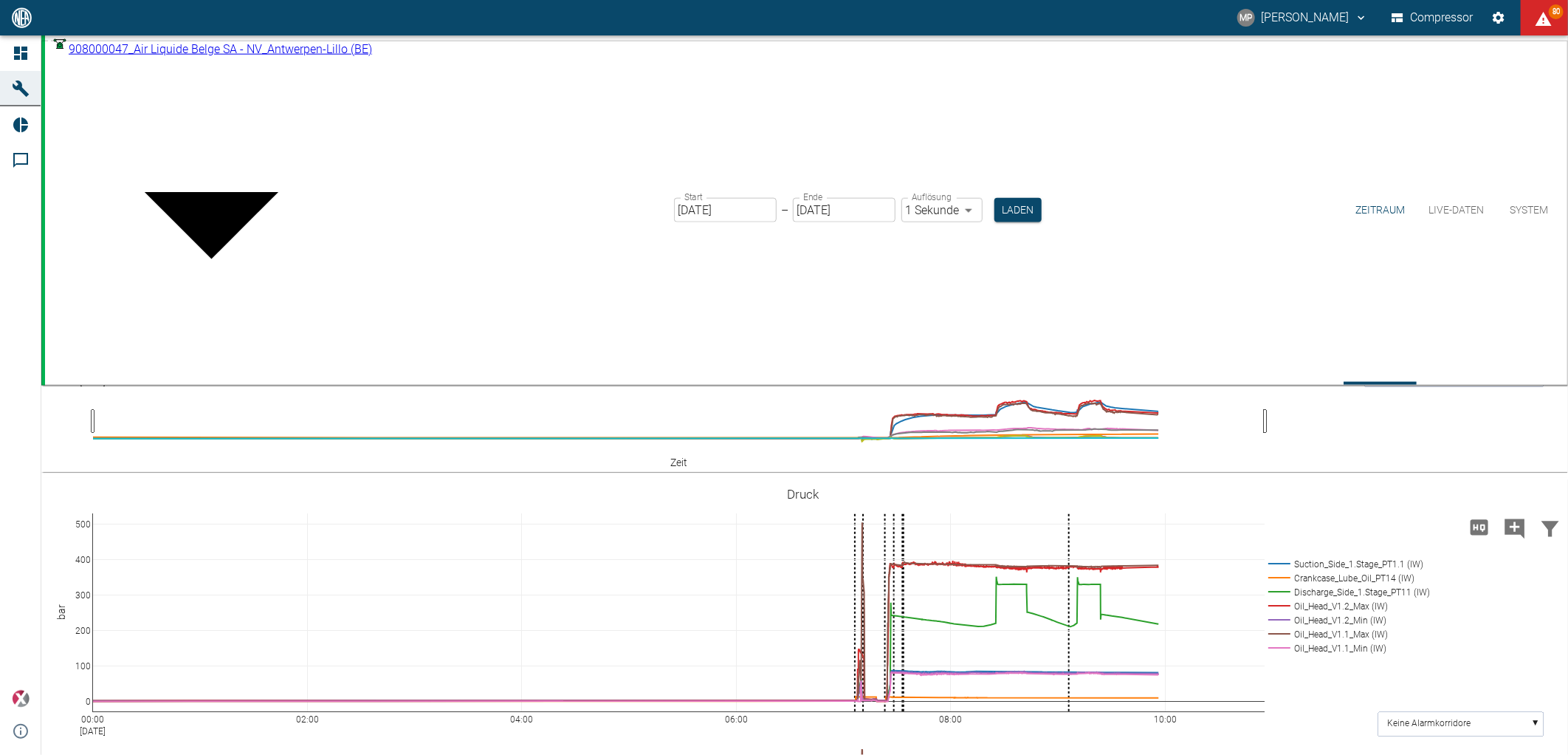
click at [384, 54] on body "MP Marc Philipps Compressor 80 Dashboard Maschinen Reports Kommentare powered b…" at bounding box center [784, 377] width 1568 height 755
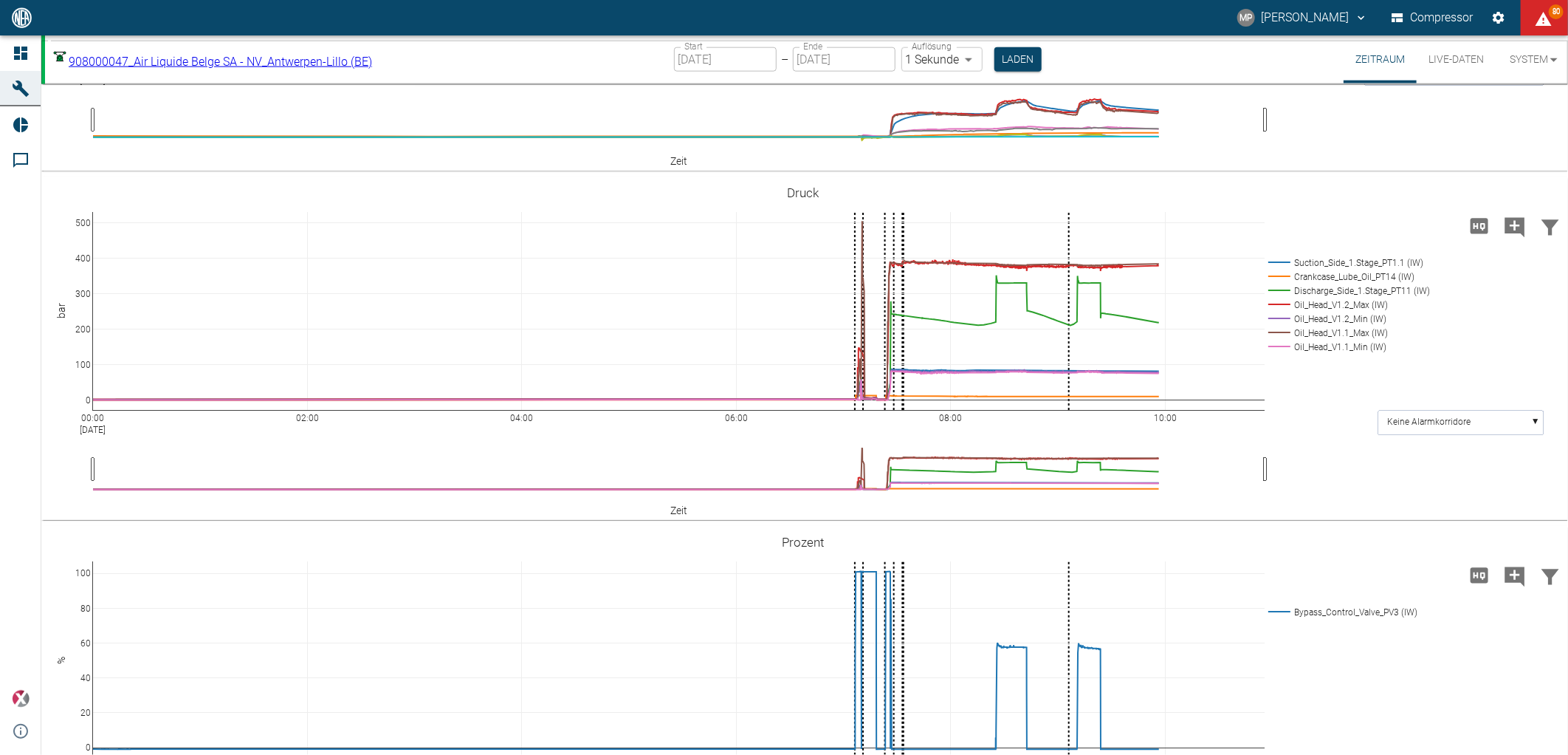
type input "7660faed-fd66-4731-a2e8-44c12e65351a"
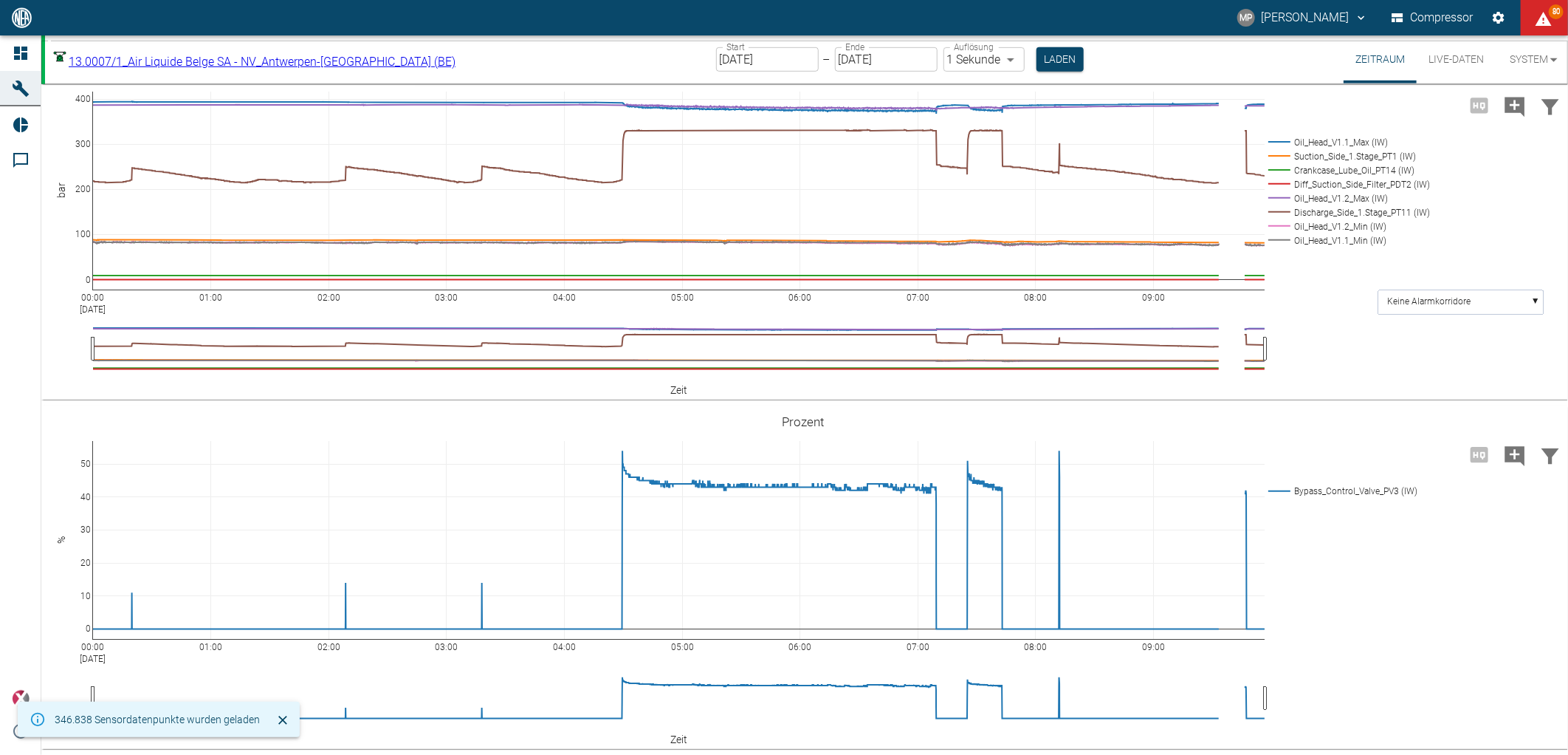
scroll to position [411, 0]
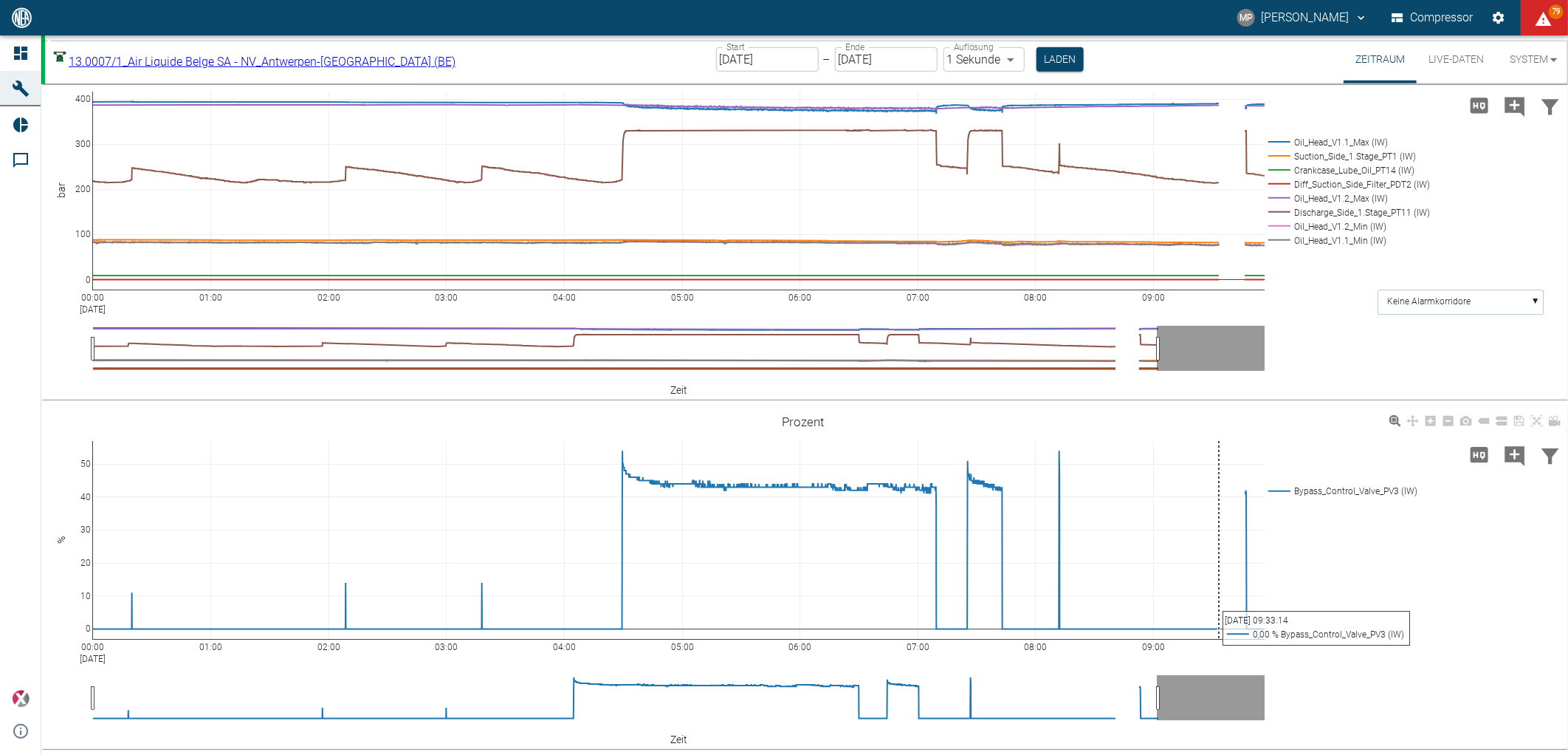
scroll to position [728, 0]
